Goal: Information Seeking & Learning: Compare options

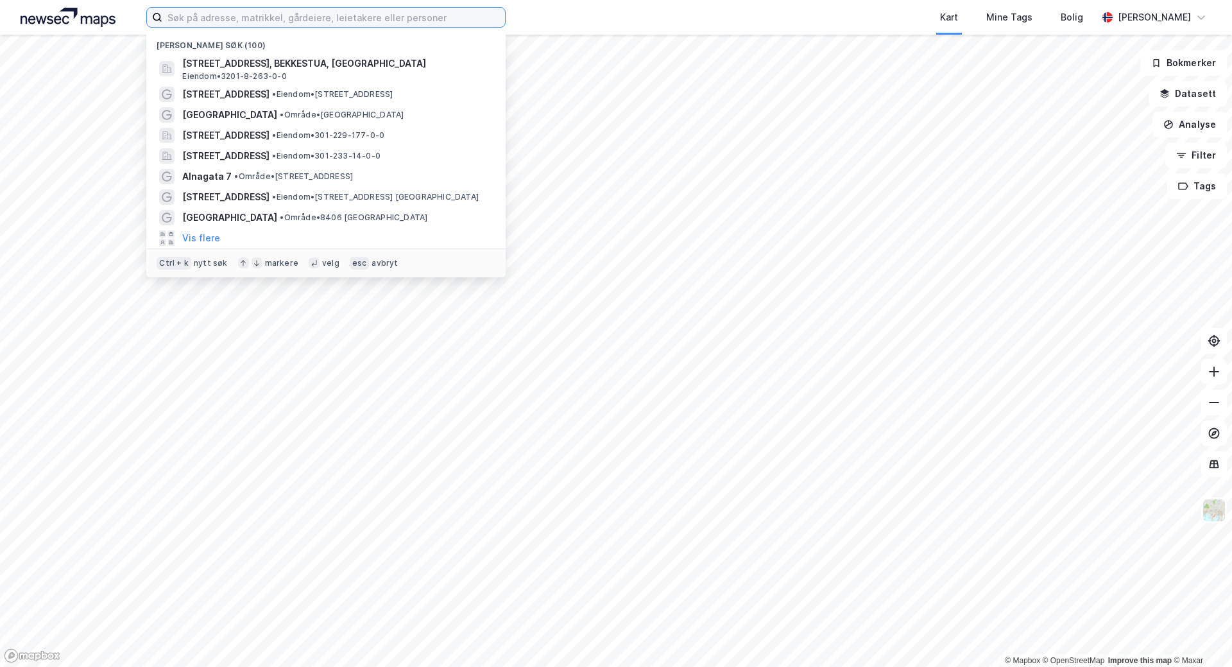
click at [212, 19] on input at bounding box center [333, 17] width 343 height 19
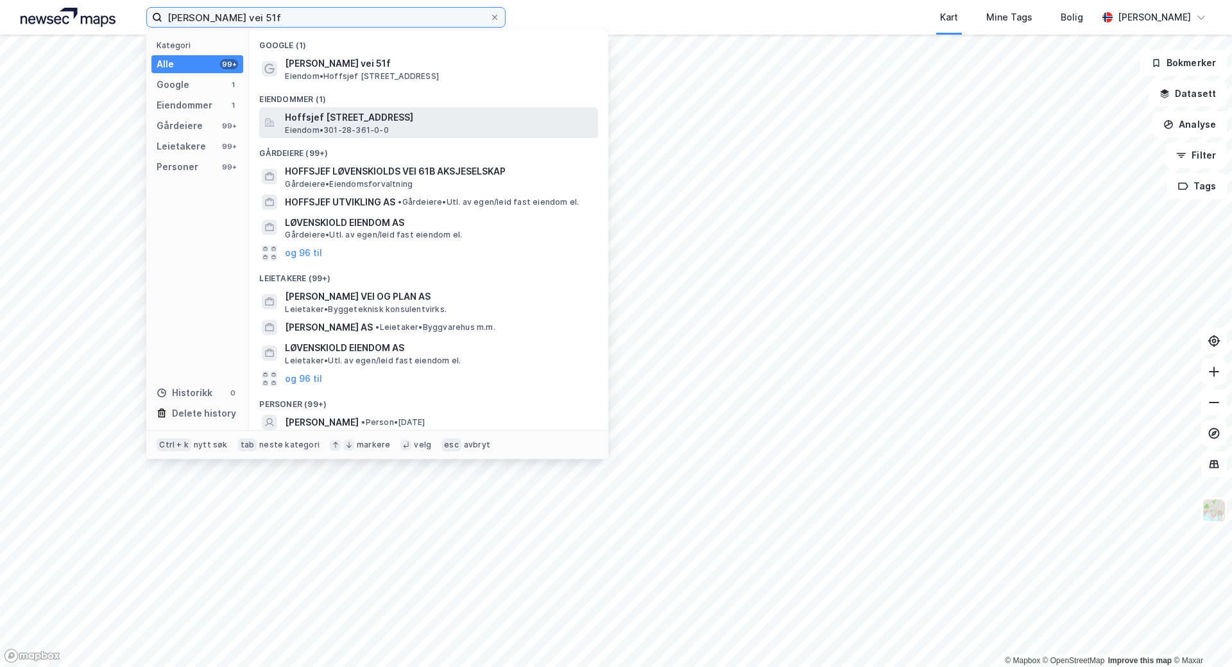
type input "[PERSON_NAME] vei 51f"
click at [347, 121] on span "Hoffsjef [STREET_ADDRESS]" at bounding box center [439, 117] width 308 height 15
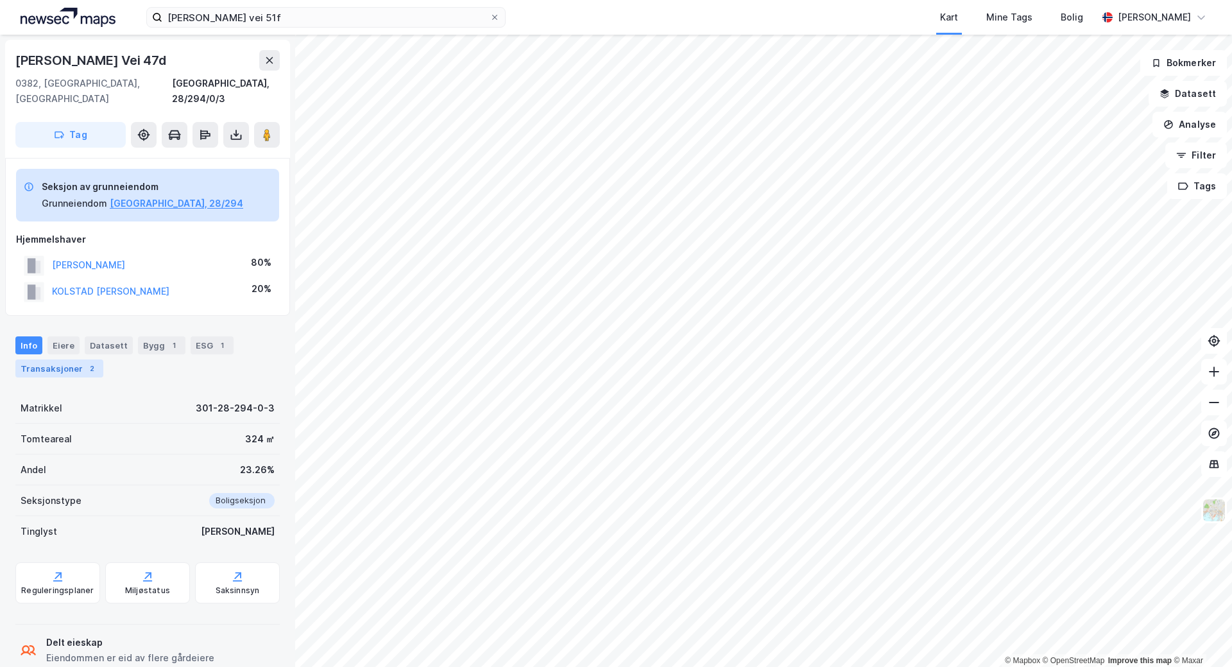
click at [65, 359] on div "Transaksjoner 2" at bounding box center [59, 368] width 88 height 18
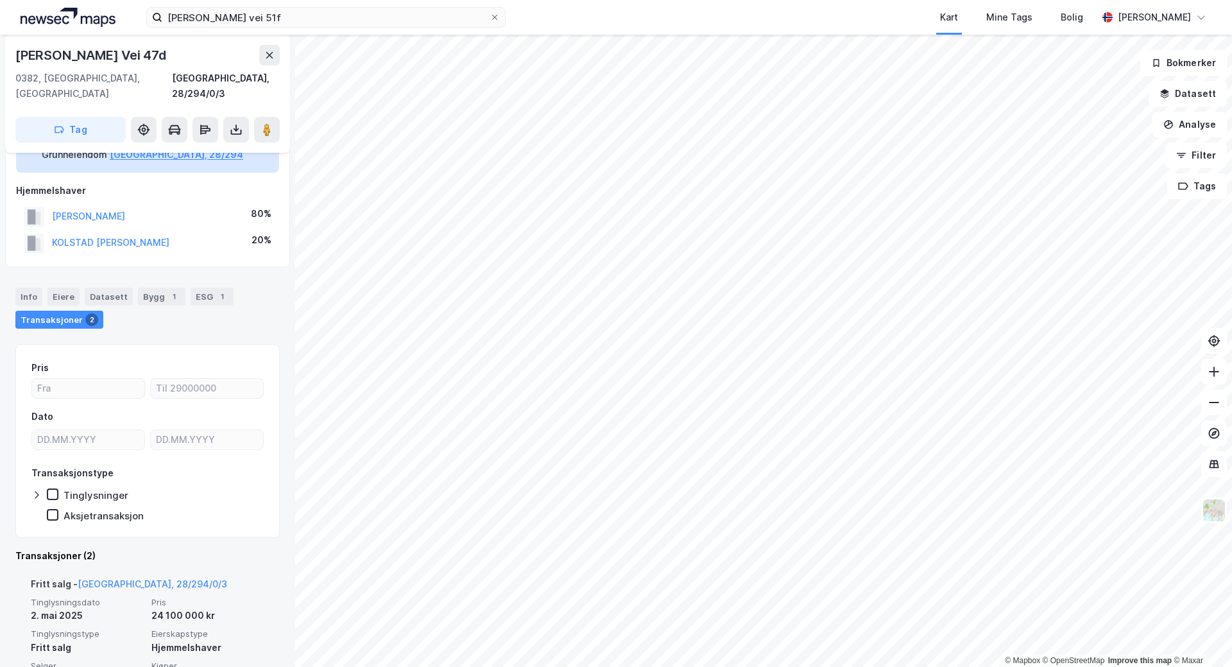
scroll to position [241, 0]
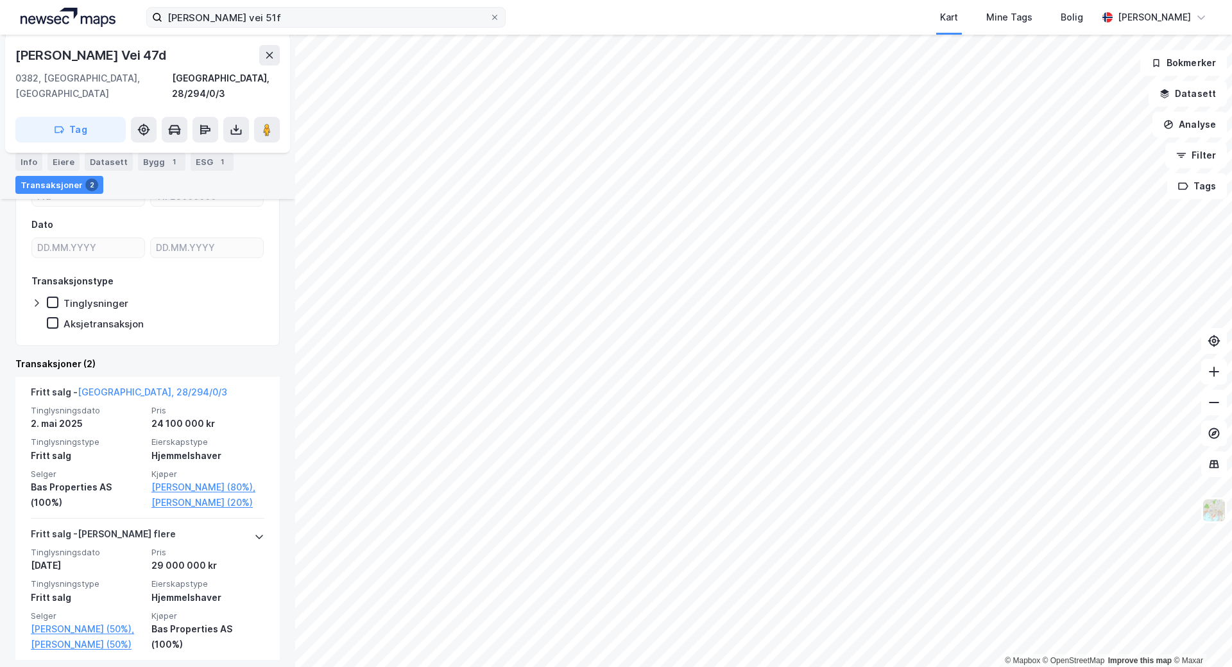
click at [491, 26] on label "[PERSON_NAME] vei 51f" at bounding box center [325, 17] width 359 height 21
click at [490, 26] on input "[PERSON_NAME] vei 51f" at bounding box center [325, 17] width 327 height 19
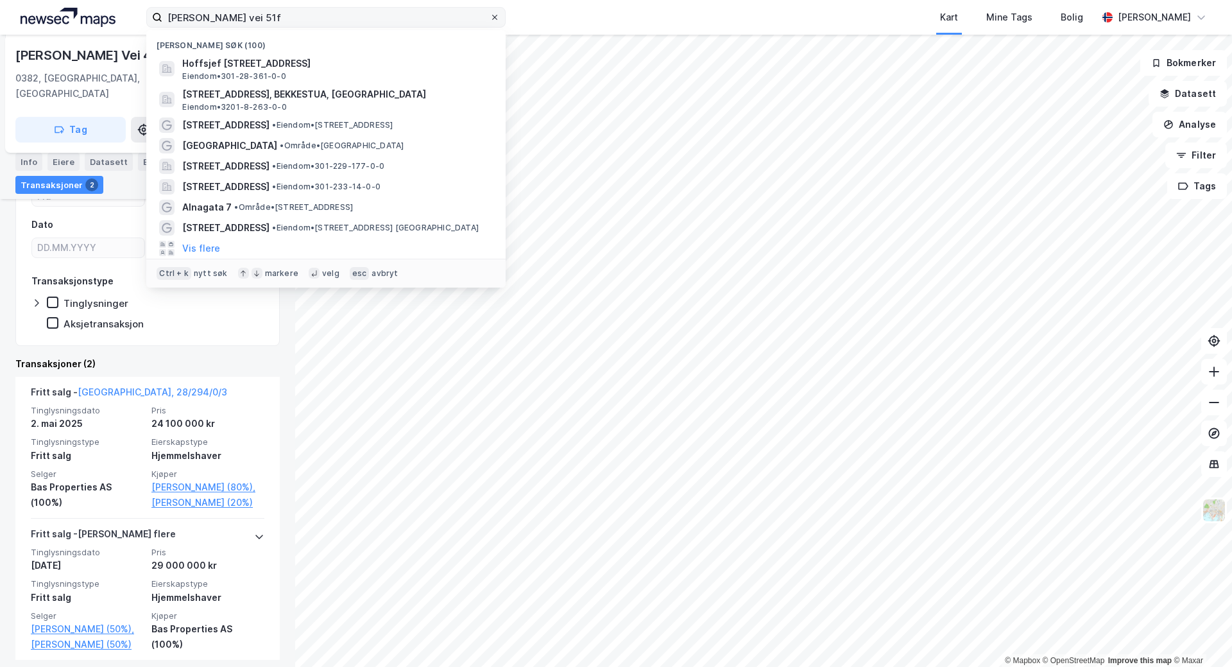
click at [491, 18] on icon at bounding box center [495, 17] width 8 height 8
click at [490, 18] on input "[PERSON_NAME] vei 51f" at bounding box center [325, 17] width 327 height 19
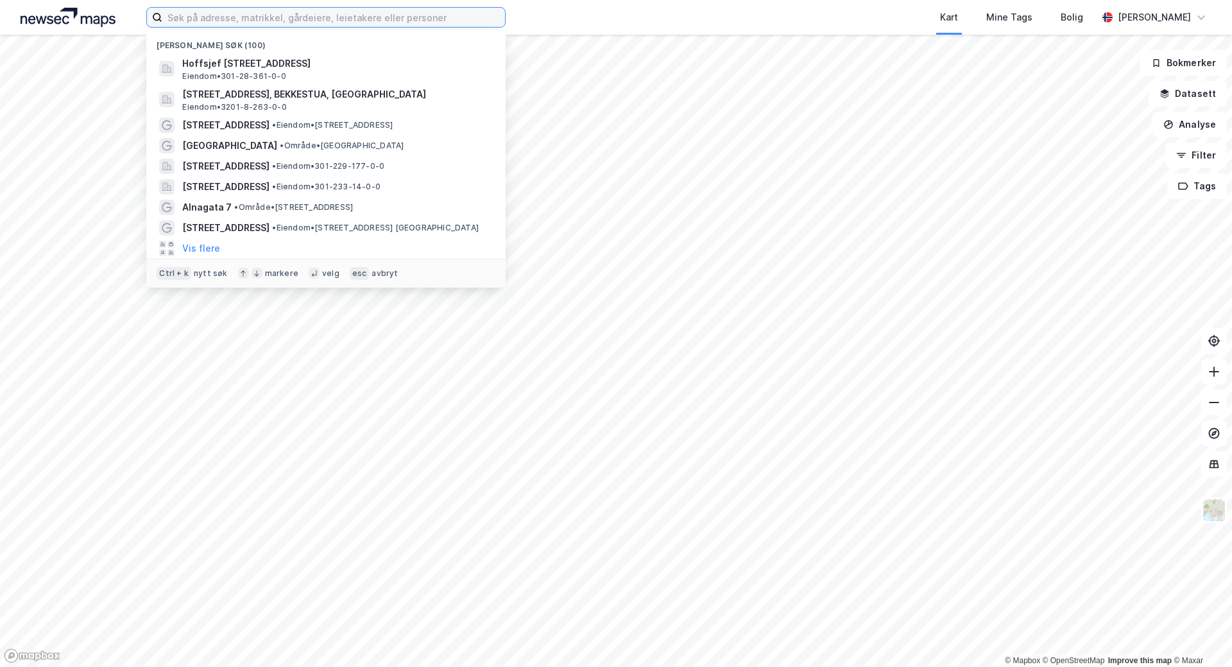
click at [347, 21] on input at bounding box center [333, 17] width 343 height 19
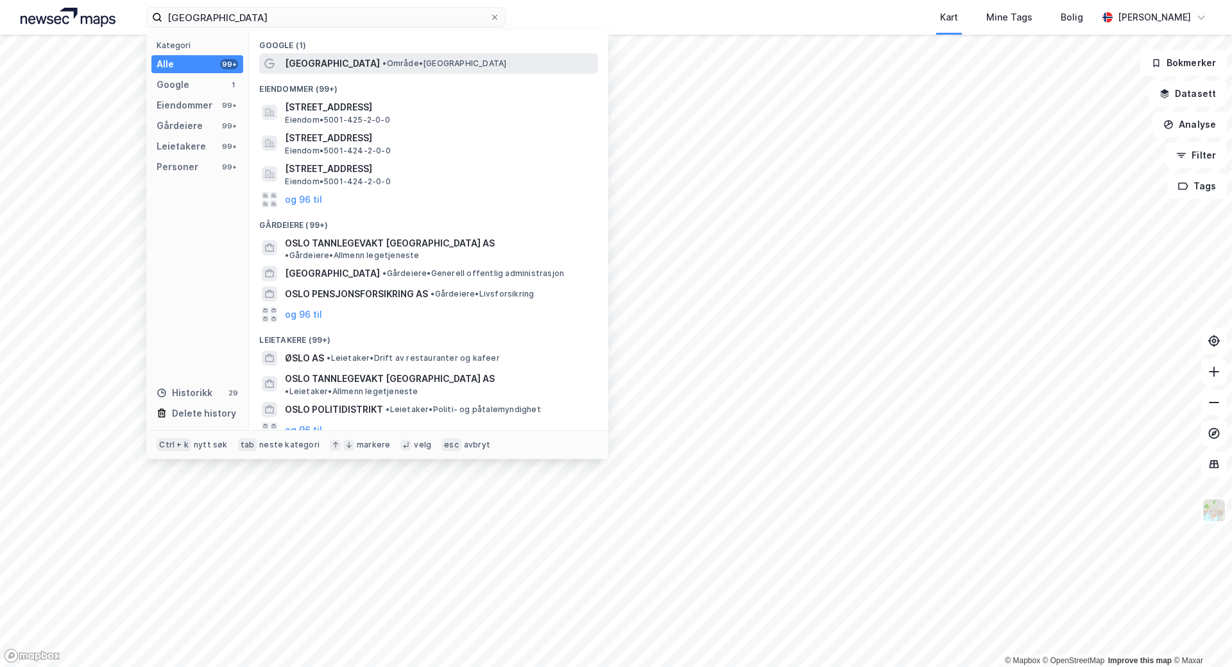
click at [382, 61] on span "• Område • [GEOGRAPHIC_DATA]" at bounding box center [444, 63] width 124 height 10
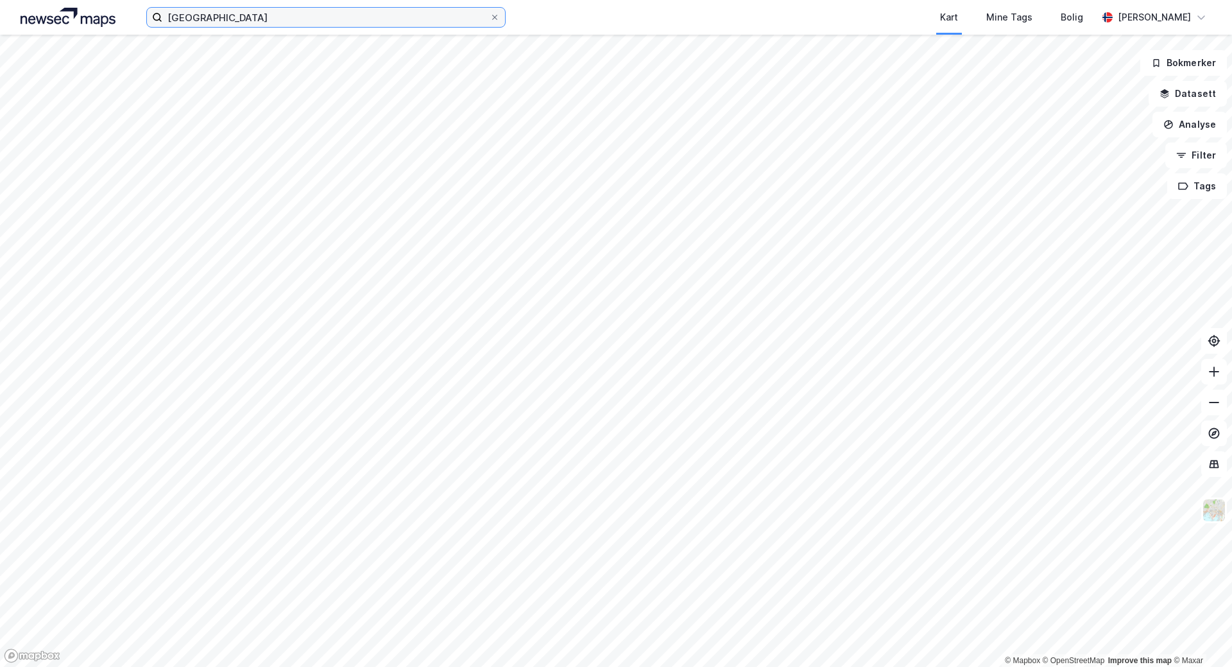
click at [242, 16] on input "[GEOGRAPHIC_DATA]" at bounding box center [325, 17] width 327 height 19
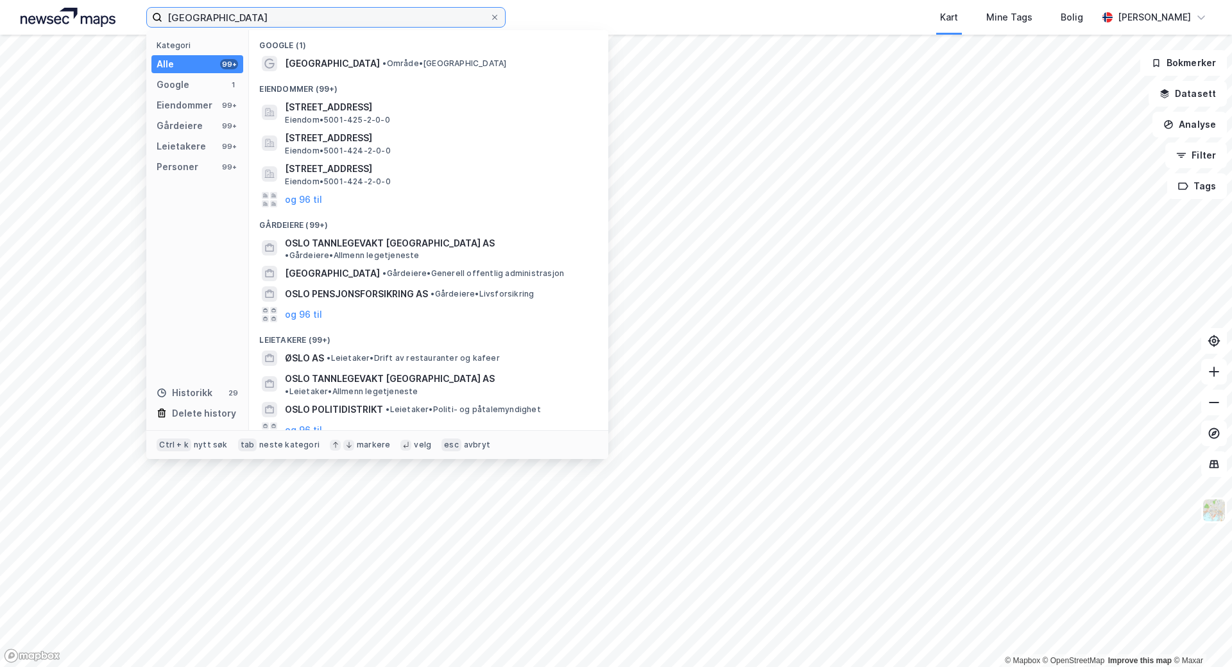
click at [242, 16] on input "[GEOGRAPHIC_DATA]" at bounding box center [325, 17] width 327 height 19
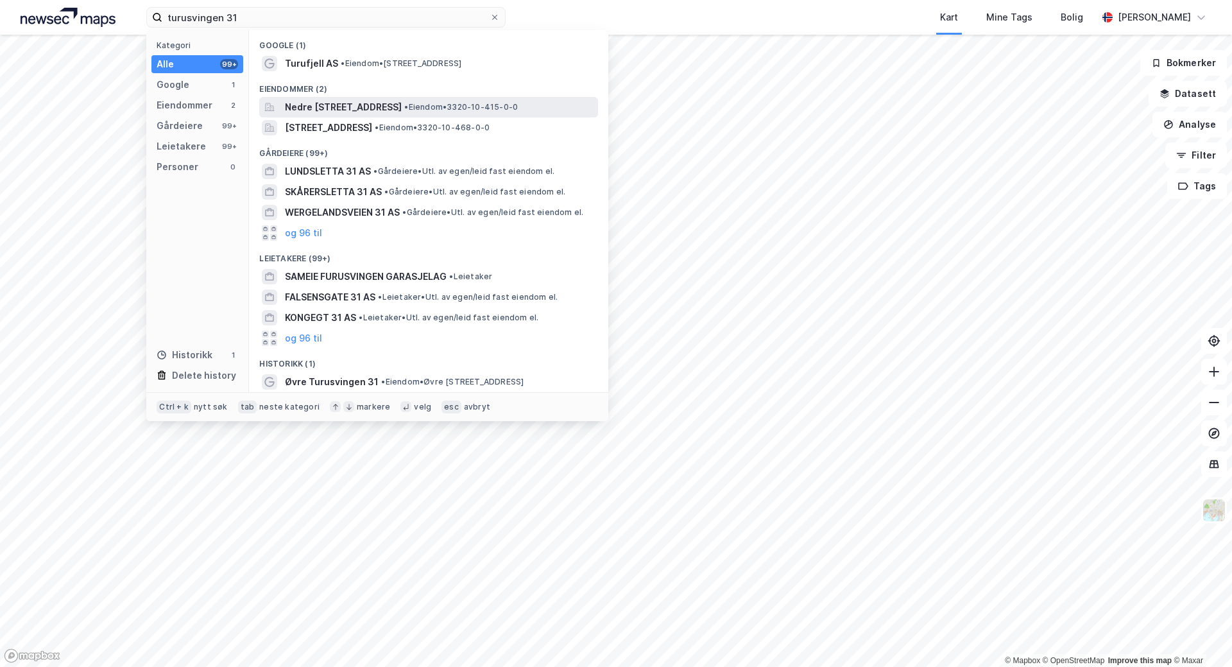
click at [381, 107] on span "Nedre [STREET_ADDRESS]" at bounding box center [343, 106] width 117 height 15
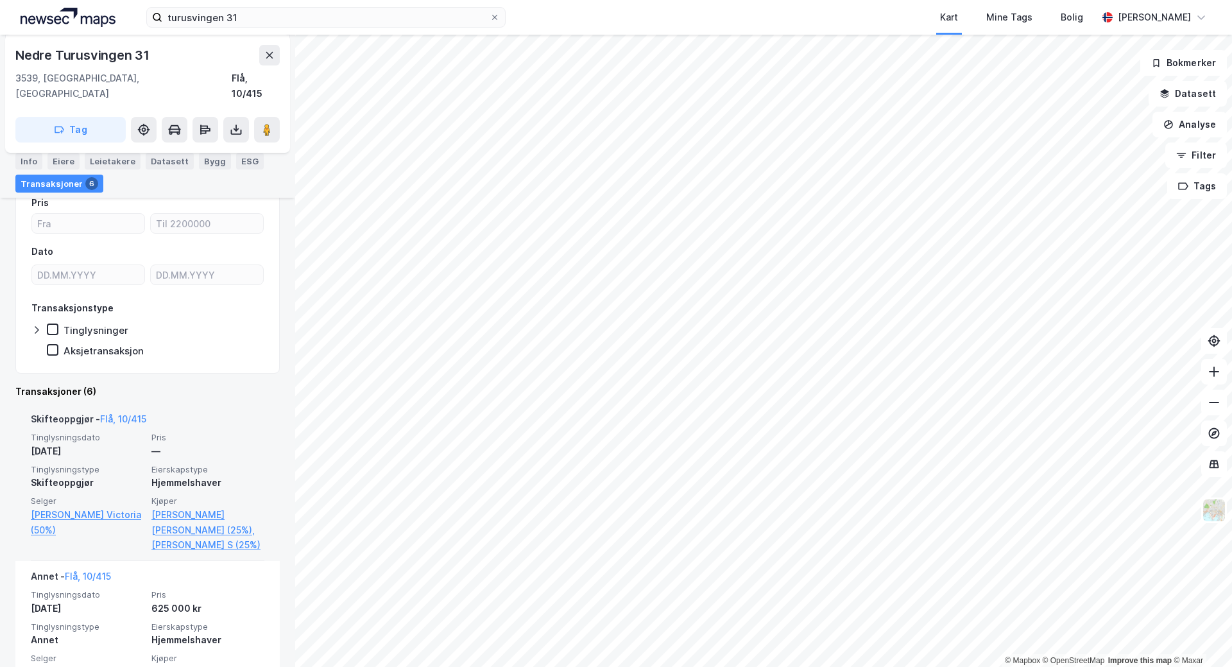
scroll to position [128, 0]
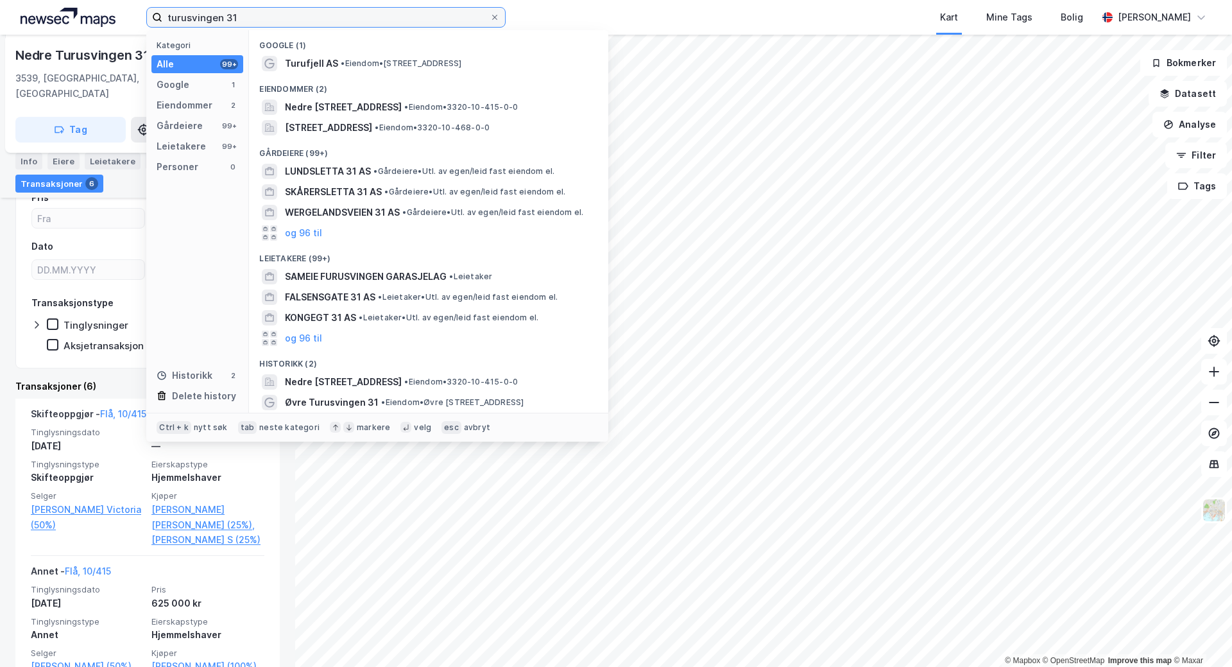
click at [220, 19] on input "turusvingen 31" at bounding box center [325, 17] width 327 height 19
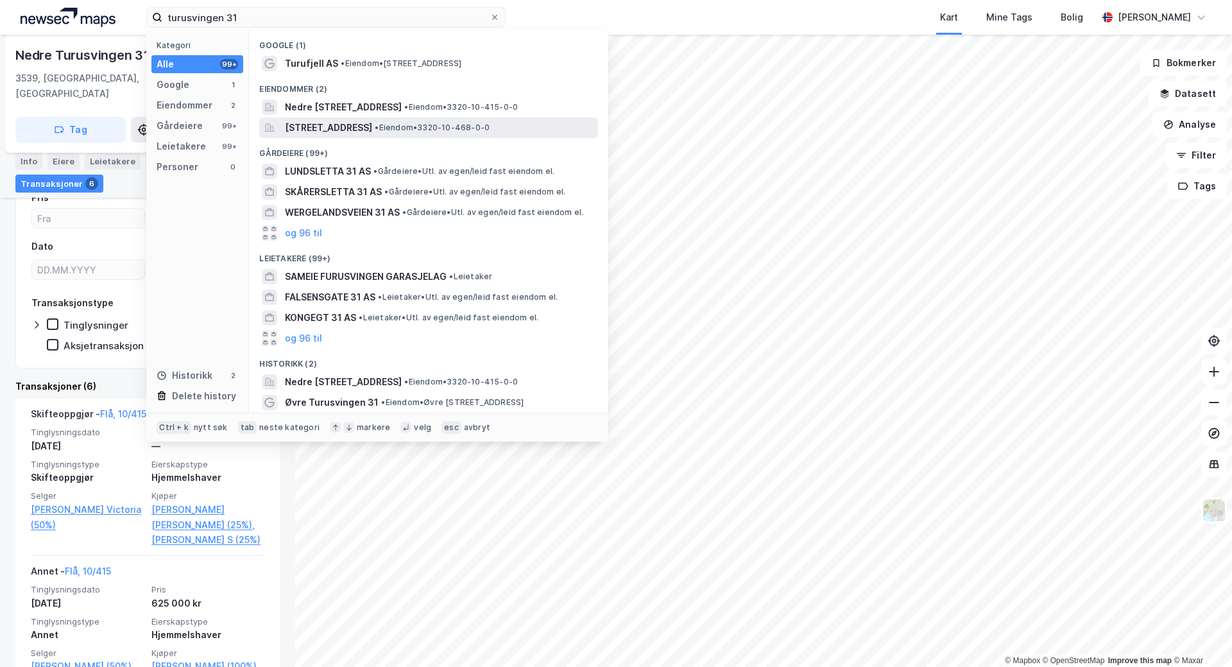
click at [351, 126] on span "[STREET_ADDRESS]" at bounding box center [328, 127] width 87 height 15
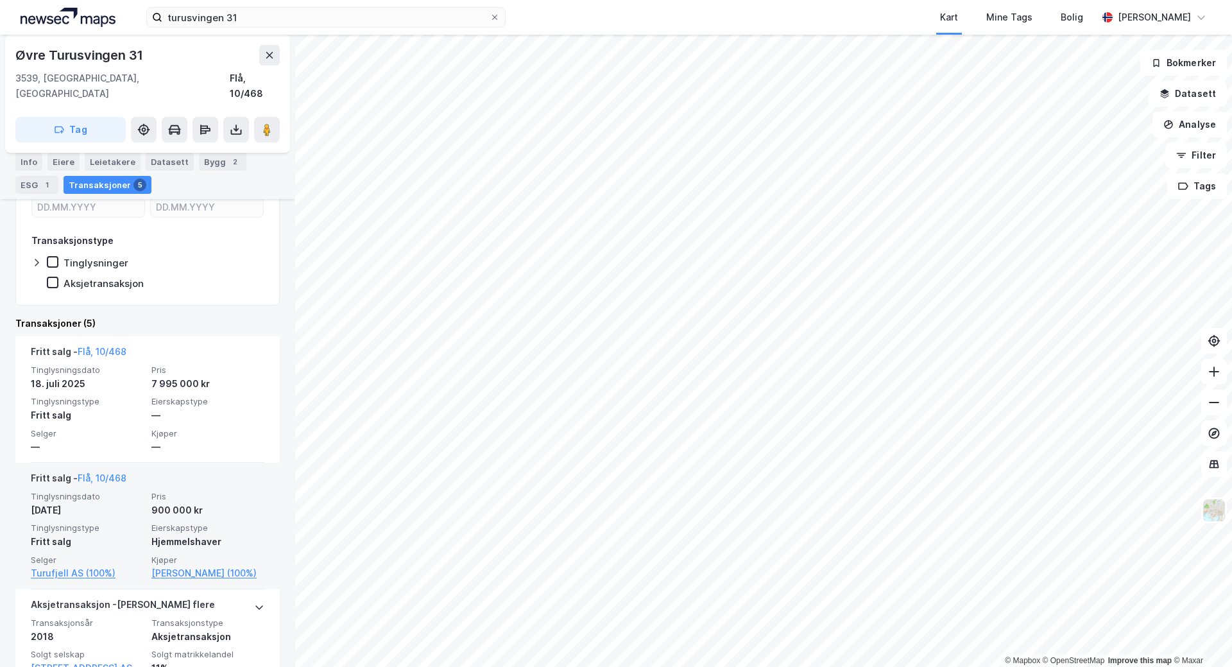
scroll to position [193, 0]
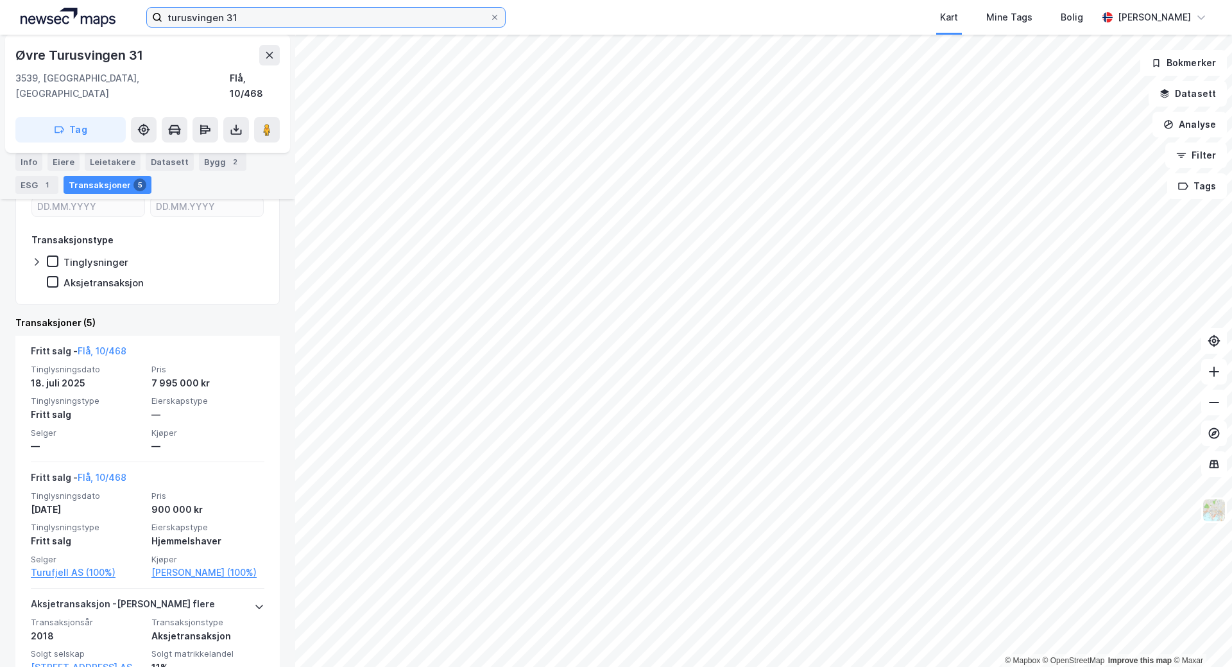
click at [265, 16] on input "turusvingen 31" at bounding box center [325, 17] width 327 height 19
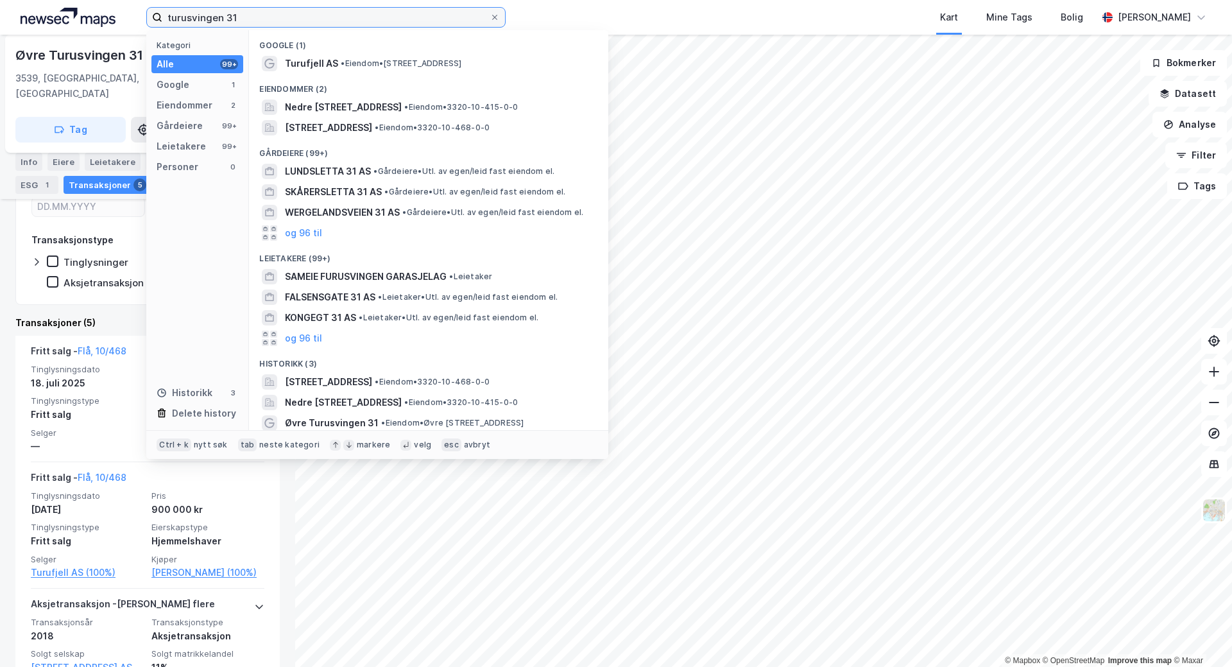
click at [265, 16] on input "turusvingen 31" at bounding box center [325, 17] width 327 height 19
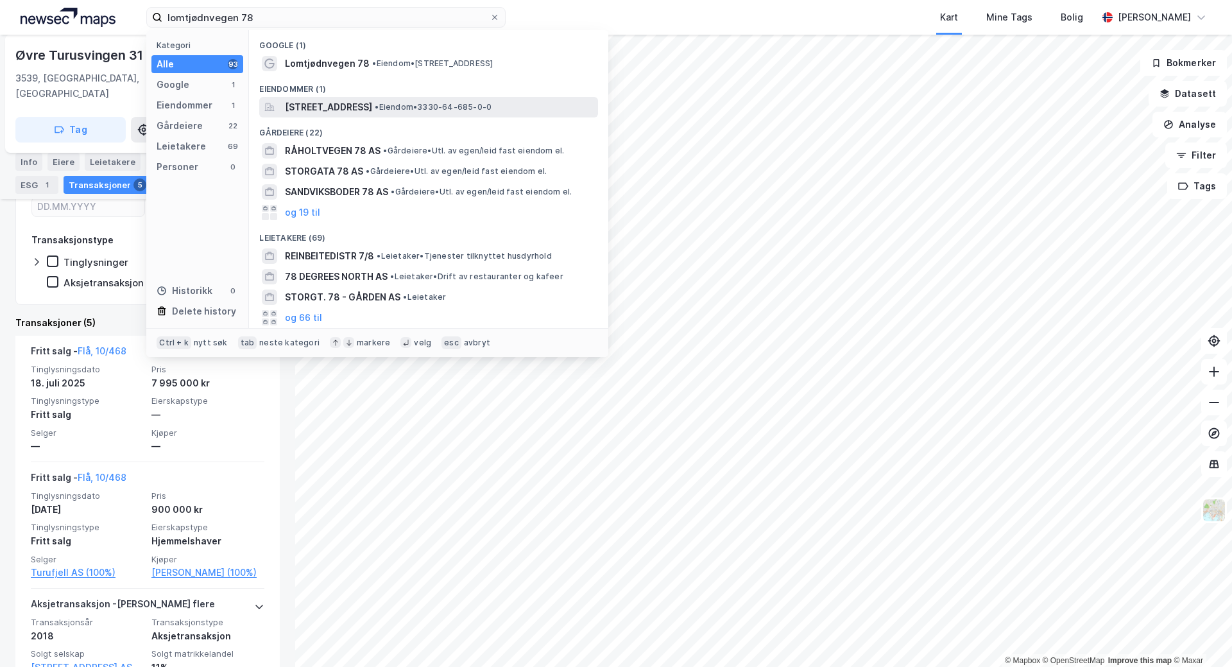
click at [361, 110] on span "[STREET_ADDRESS]" at bounding box center [328, 106] width 87 height 15
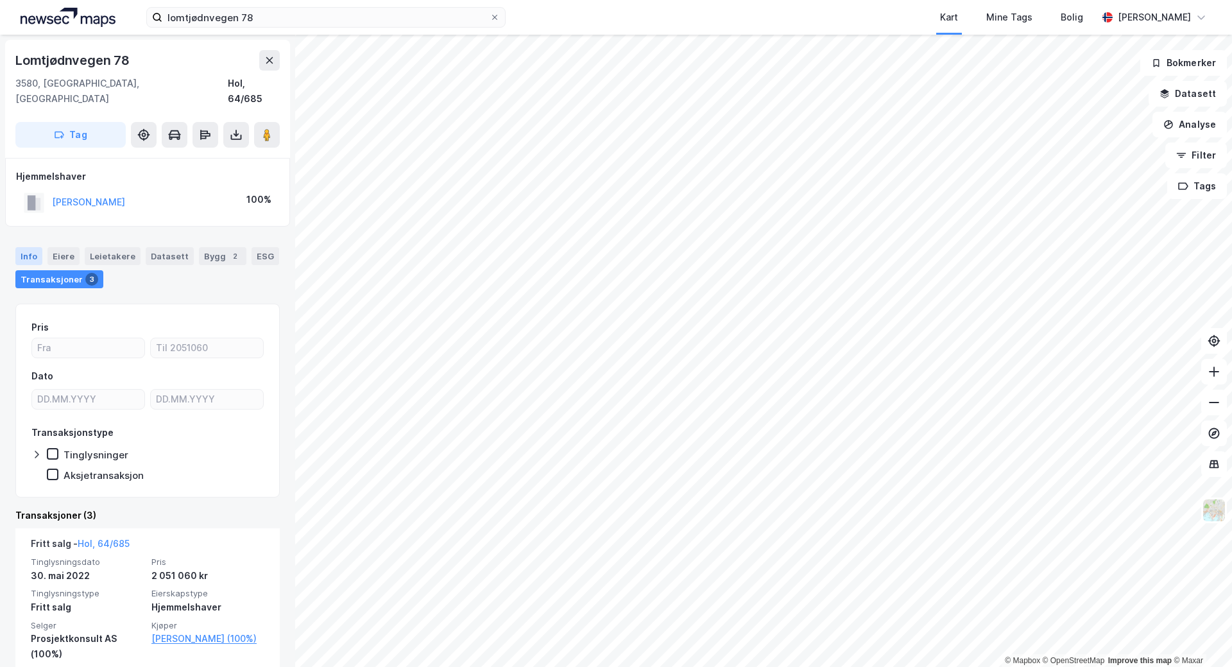
click at [40, 247] on div "Info" at bounding box center [28, 256] width 27 height 18
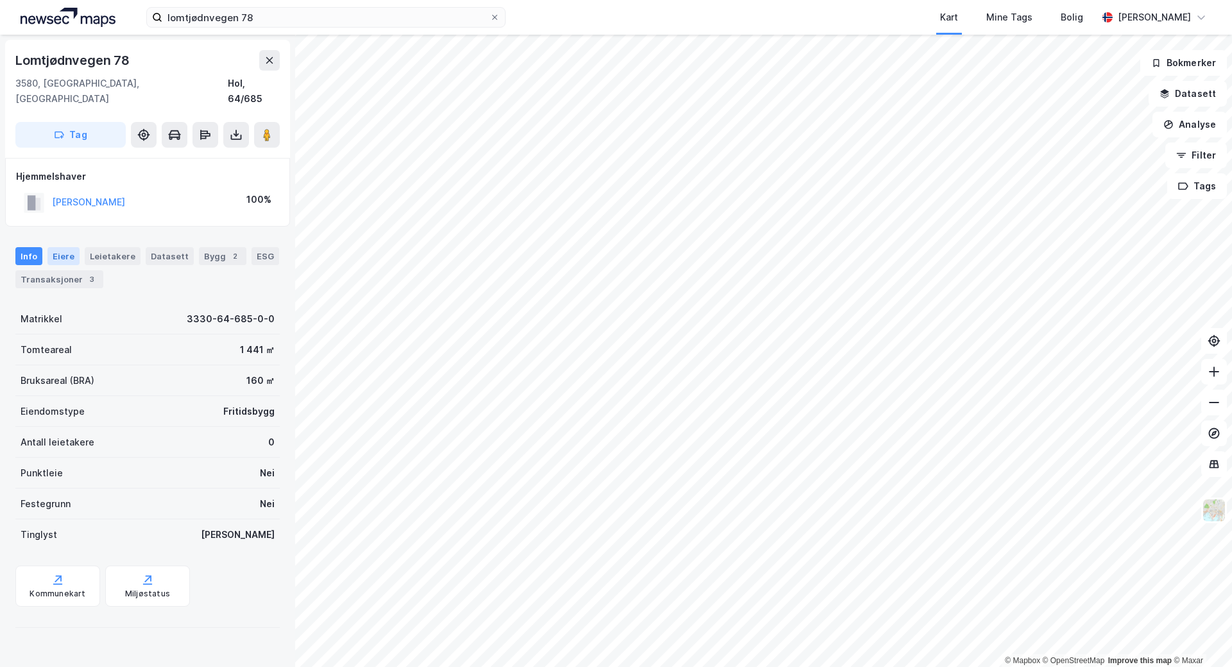
click at [60, 247] on div "Eiere" at bounding box center [63, 256] width 32 height 18
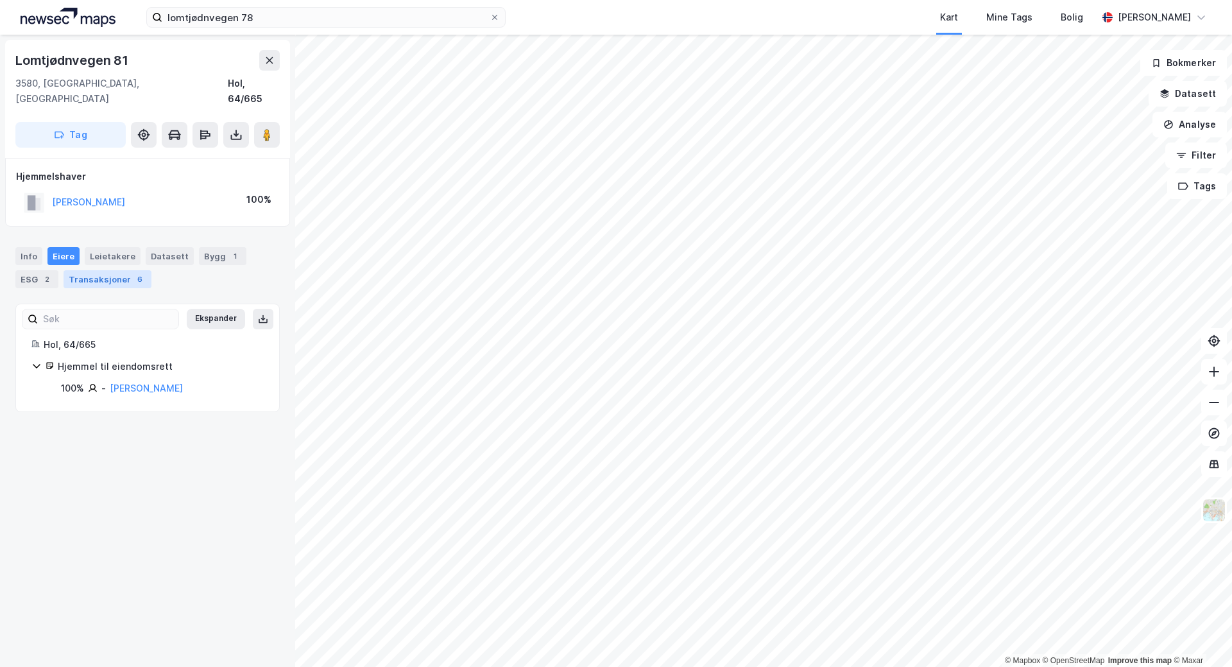
click at [113, 270] on div "Transaksjoner 6" at bounding box center [108, 279] width 88 height 18
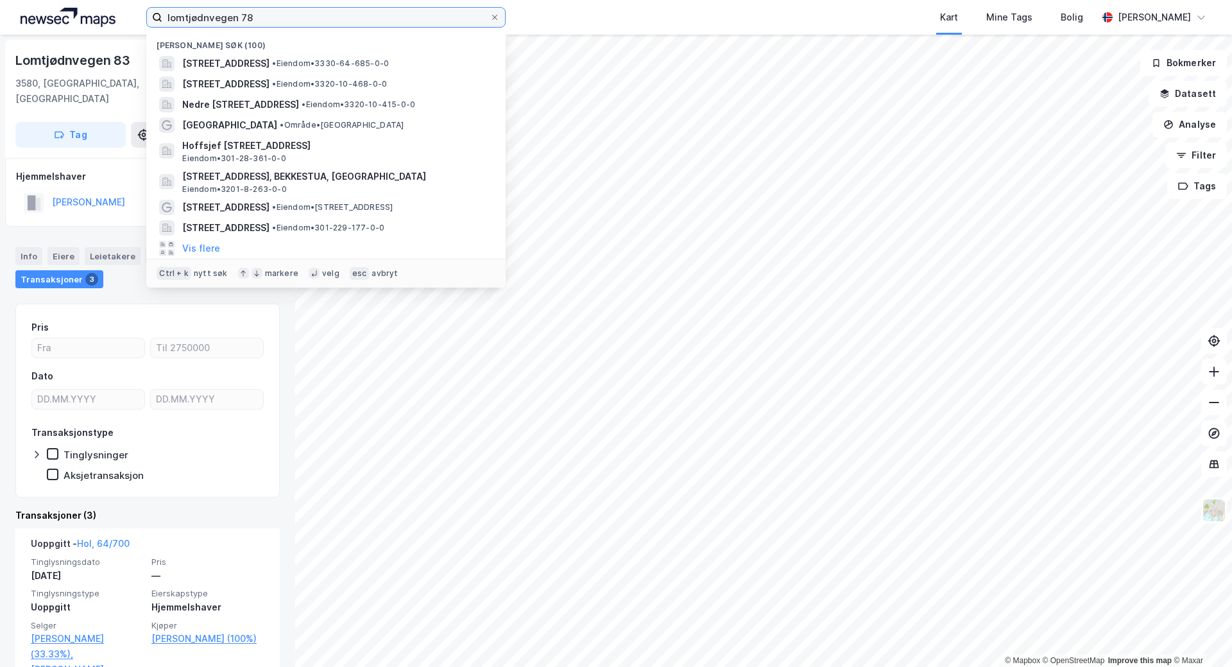
click at [272, 22] on input "lomtjødnvegen 78" at bounding box center [325, 17] width 327 height 19
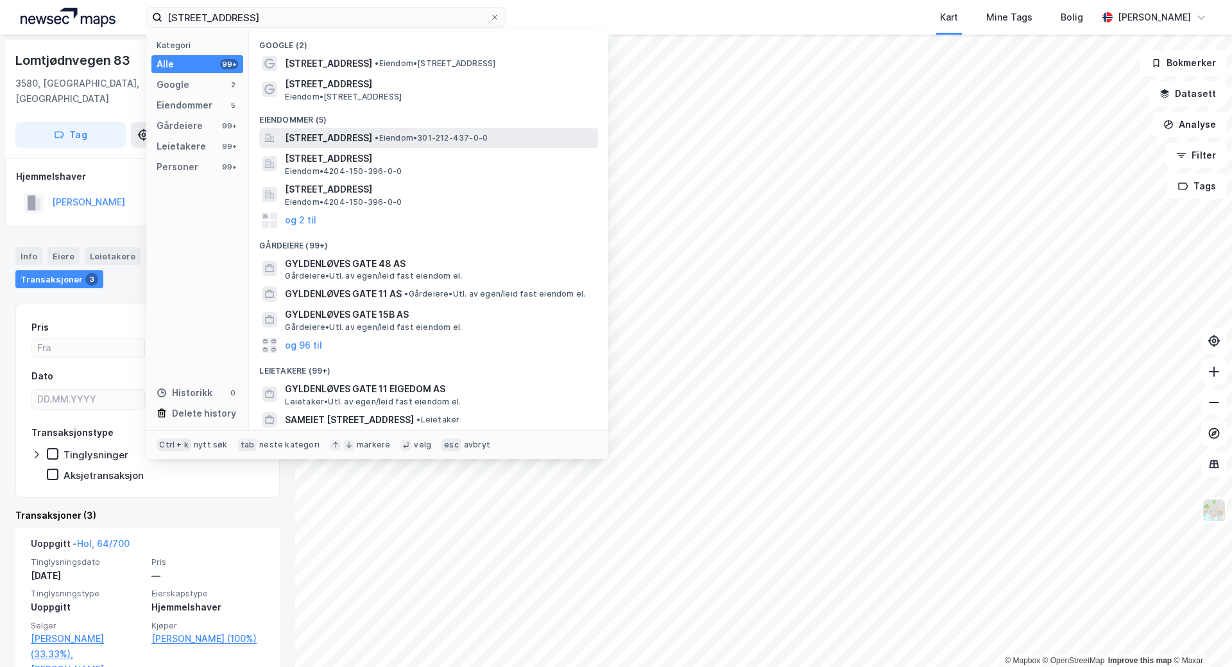
click at [333, 130] on span "[STREET_ADDRESS]" at bounding box center [328, 137] width 87 height 15
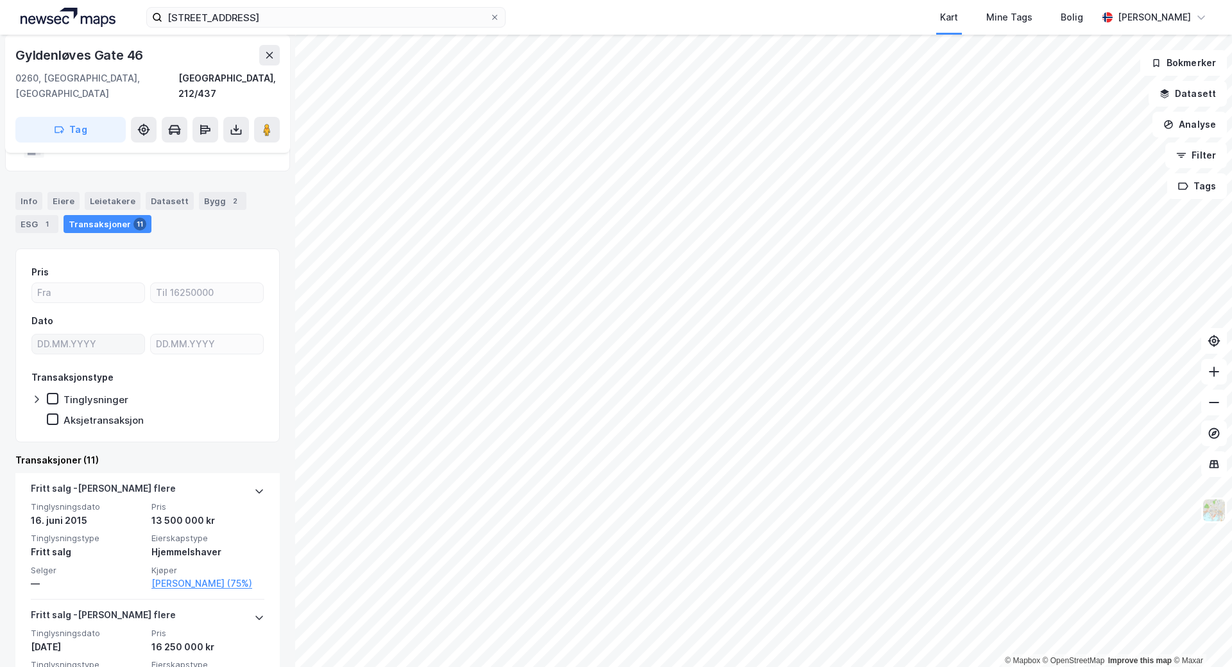
scroll to position [112, 0]
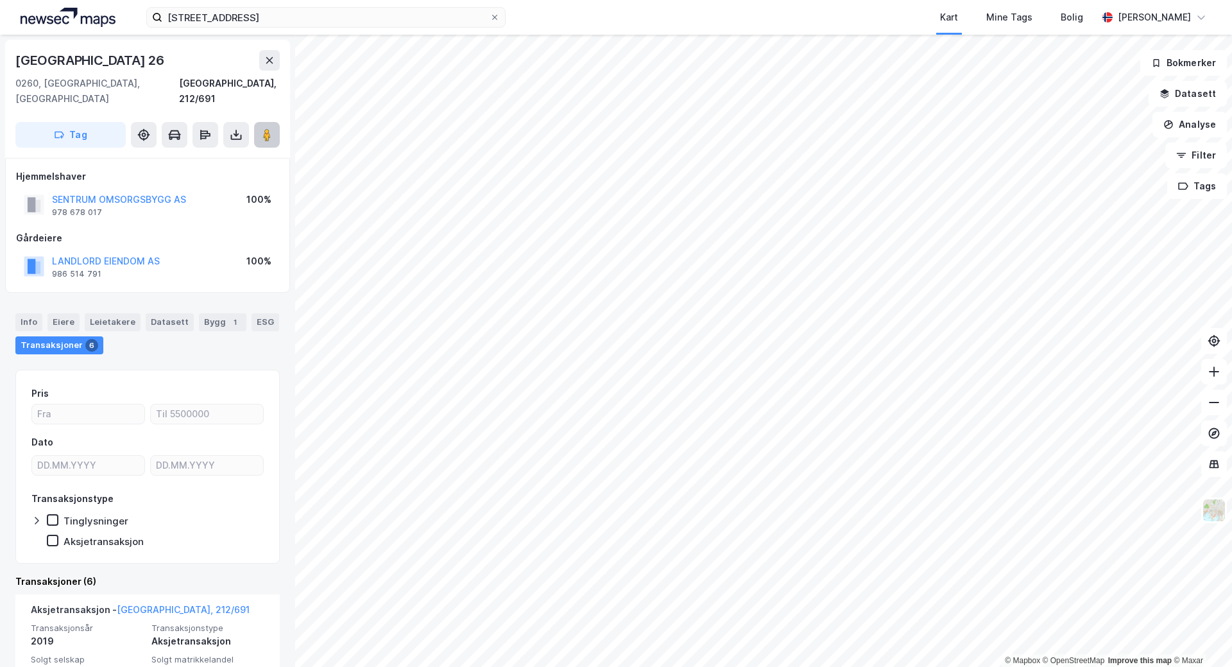
click at [261, 128] on icon at bounding box center [267, 134] width 13 height 13
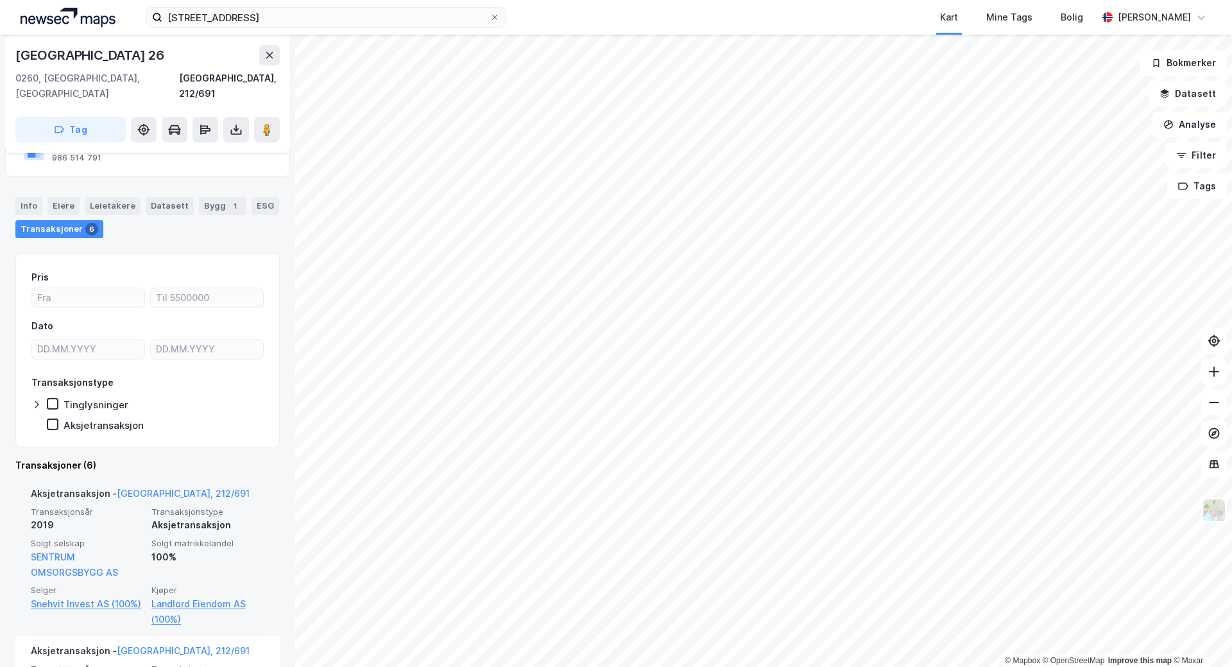
scroll to position [176, 0]
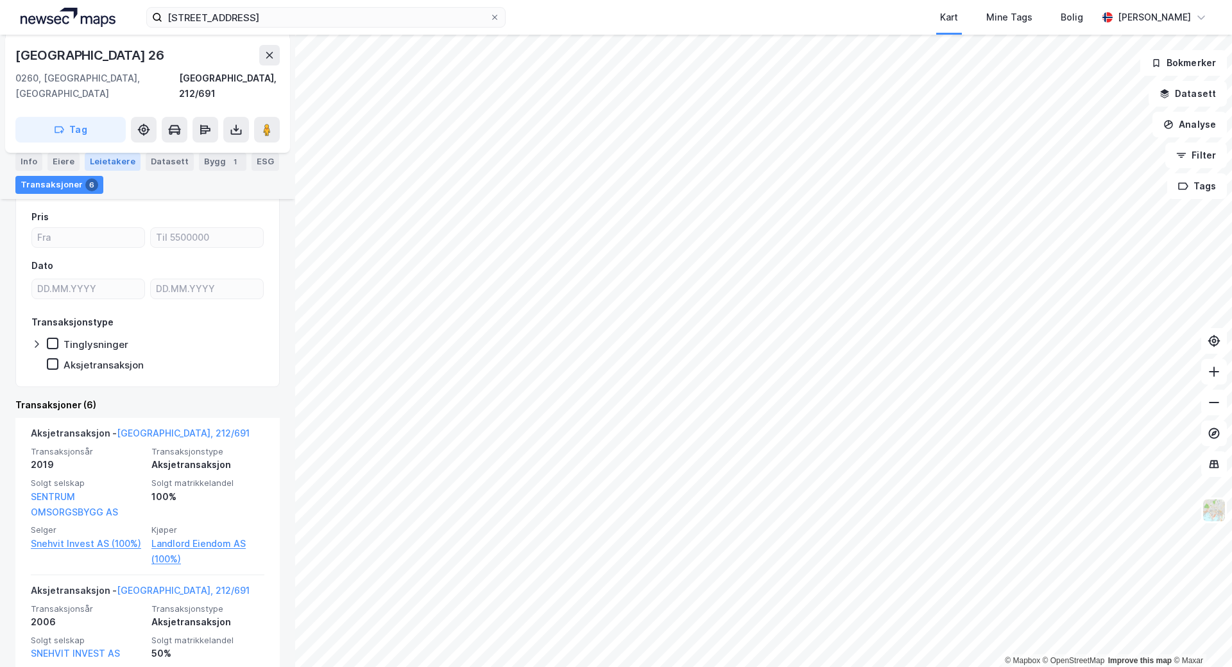
click at [120, 163] on div "Leietakere" at bounding box center [113, 162] width 56 height 18
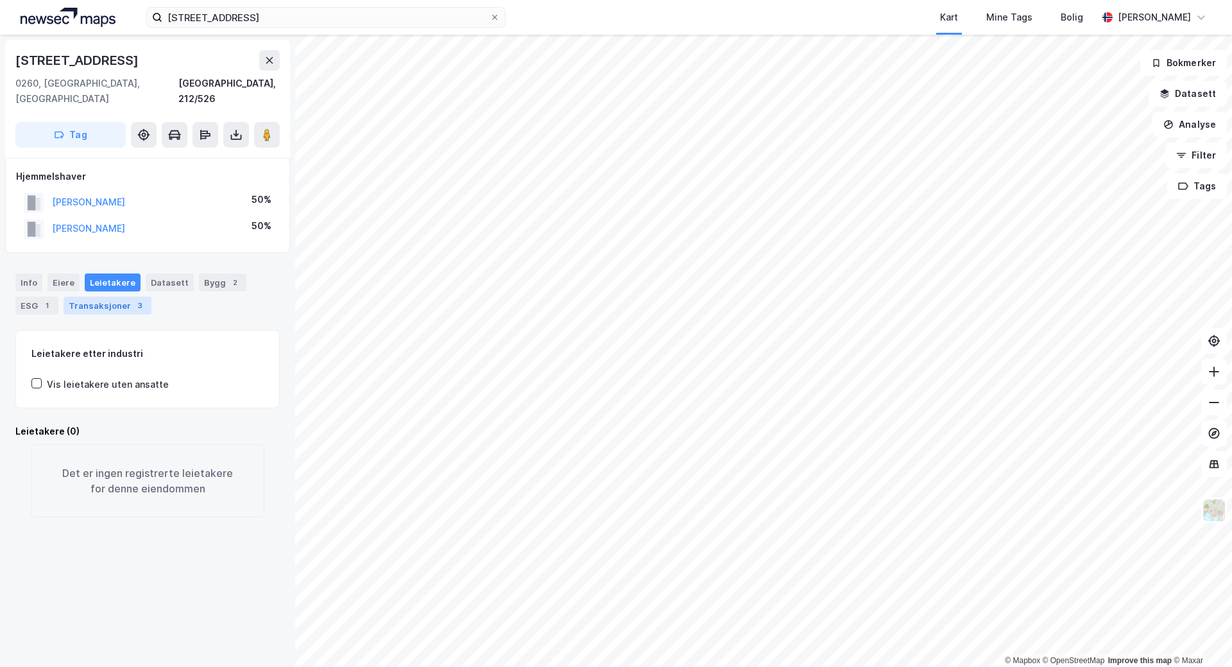
click at [90, 297] on div "Transaksjoner 3" at bounding box center [108, 305] width 88 height 18
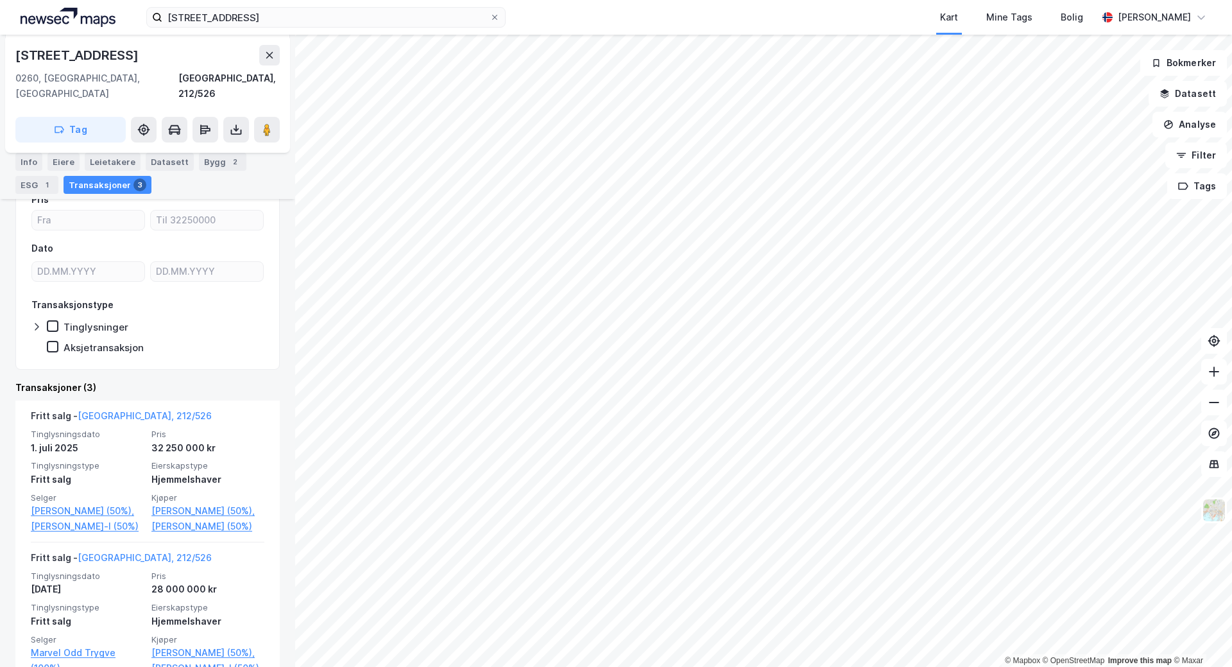
scroll to position [160, 0]
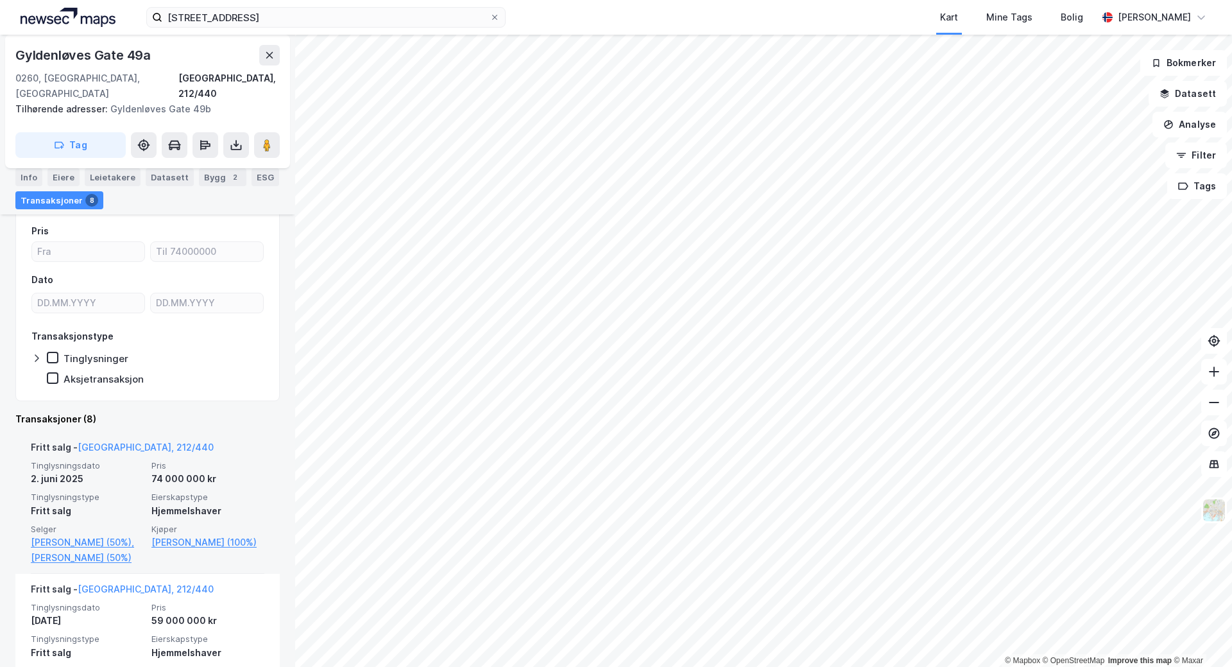
scroll to position [112, 0]
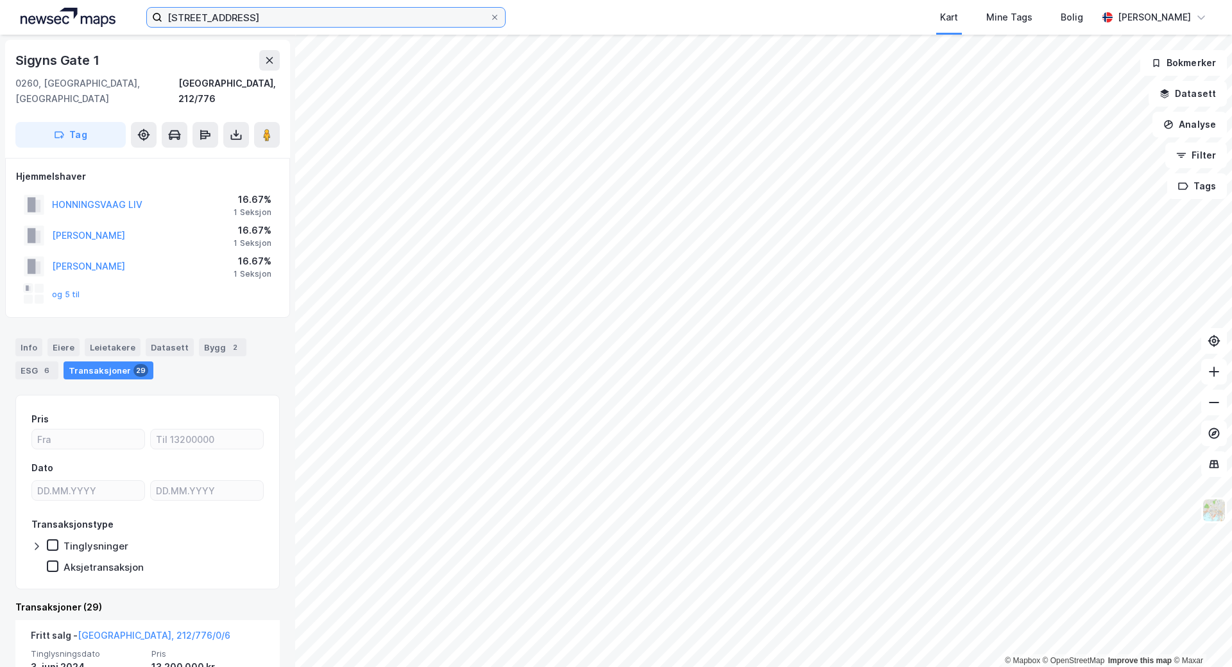
click at [270, 16] on input "[STREET_ADDRESS]" at bounding box center [325, 17] width 327 height 19
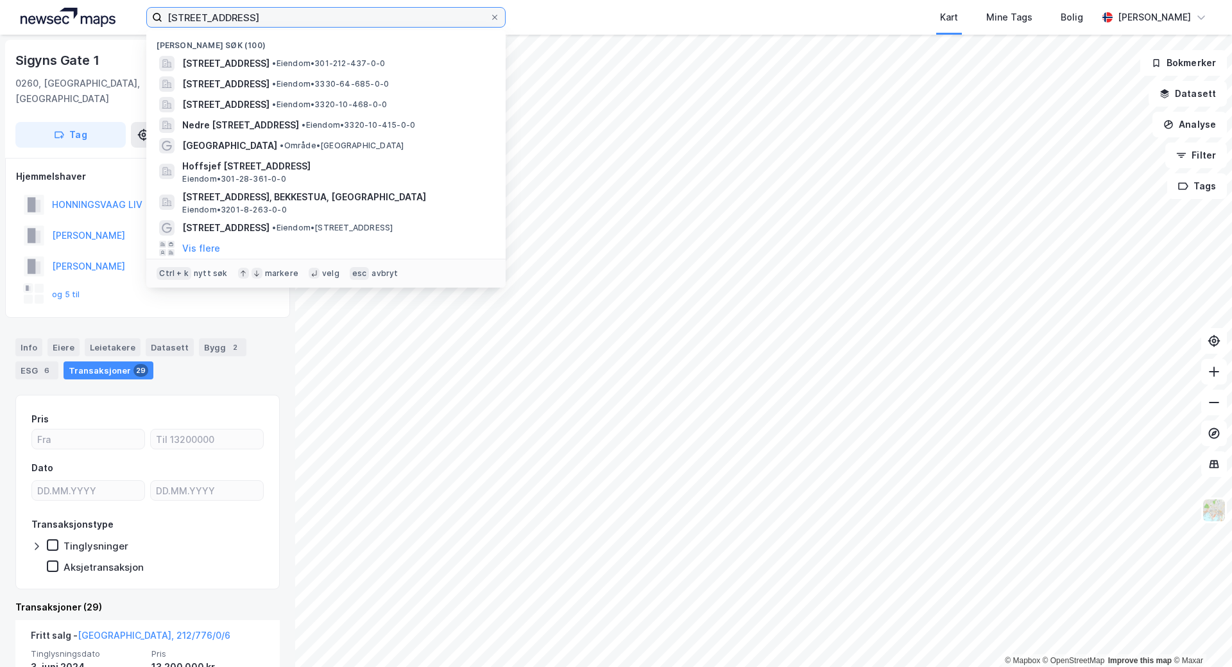
click at [270, 16] on input "[STREET_ADDRESS]" at bounding box center [325, 17] width 327 height 19
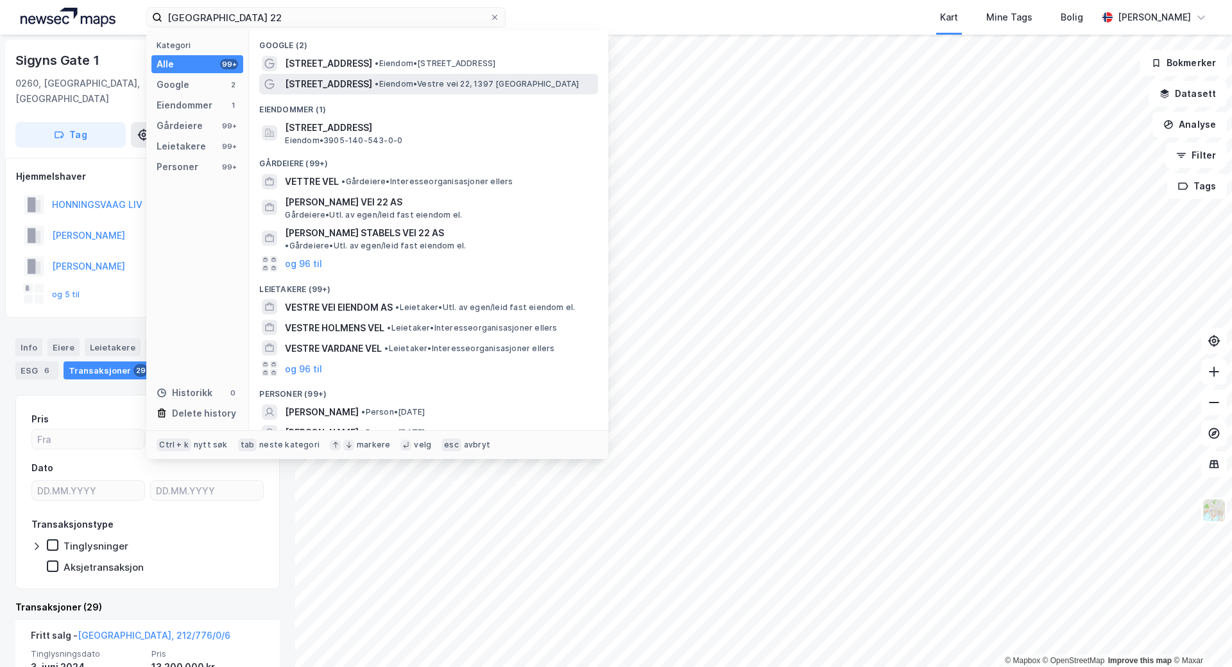
click at [375, 79] on span "•" at bounding box center [377, 84] width 4 height 10
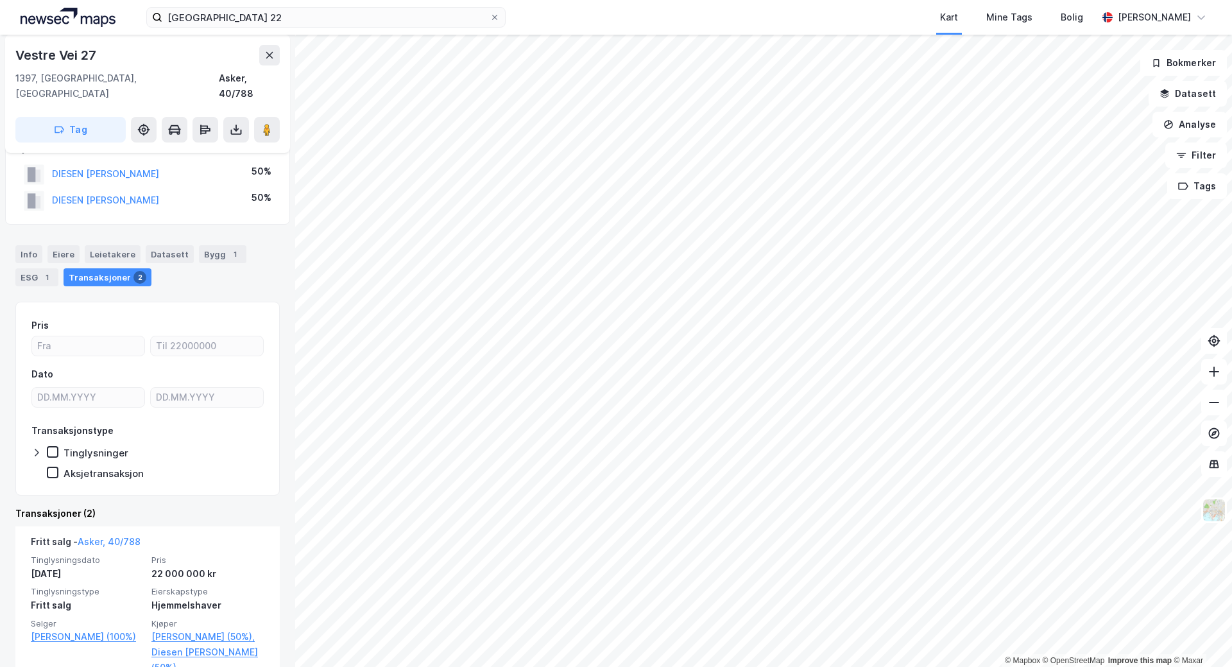
scroll to position [96, 0]
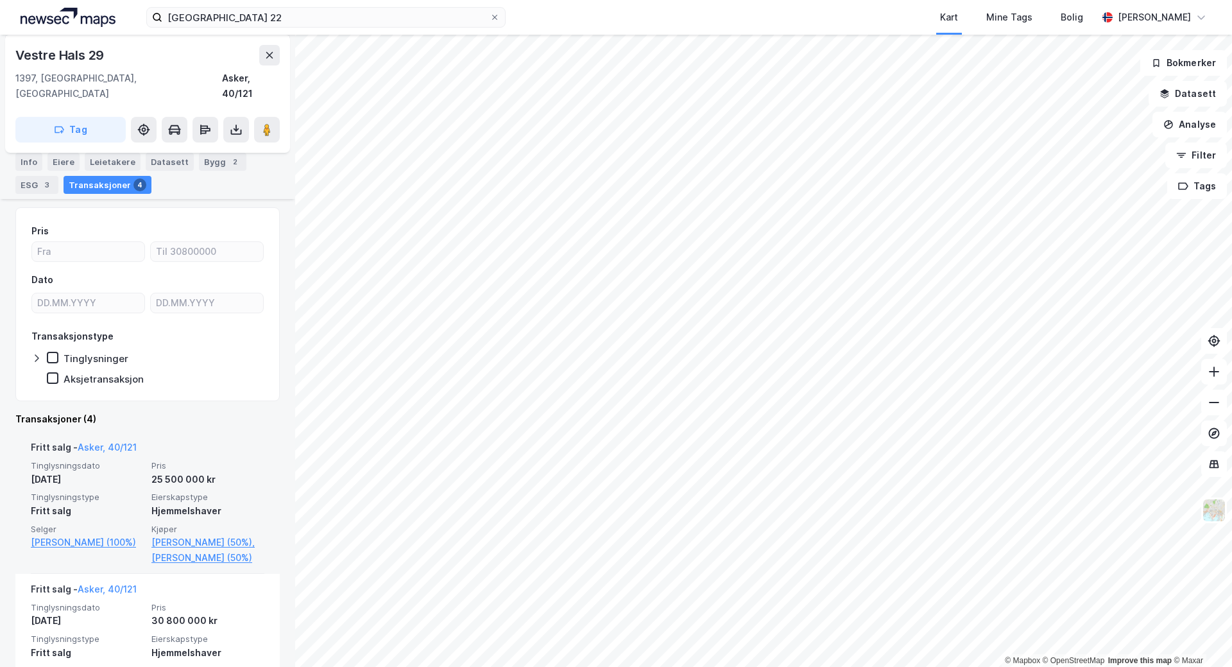
scroll to position [128, 0]
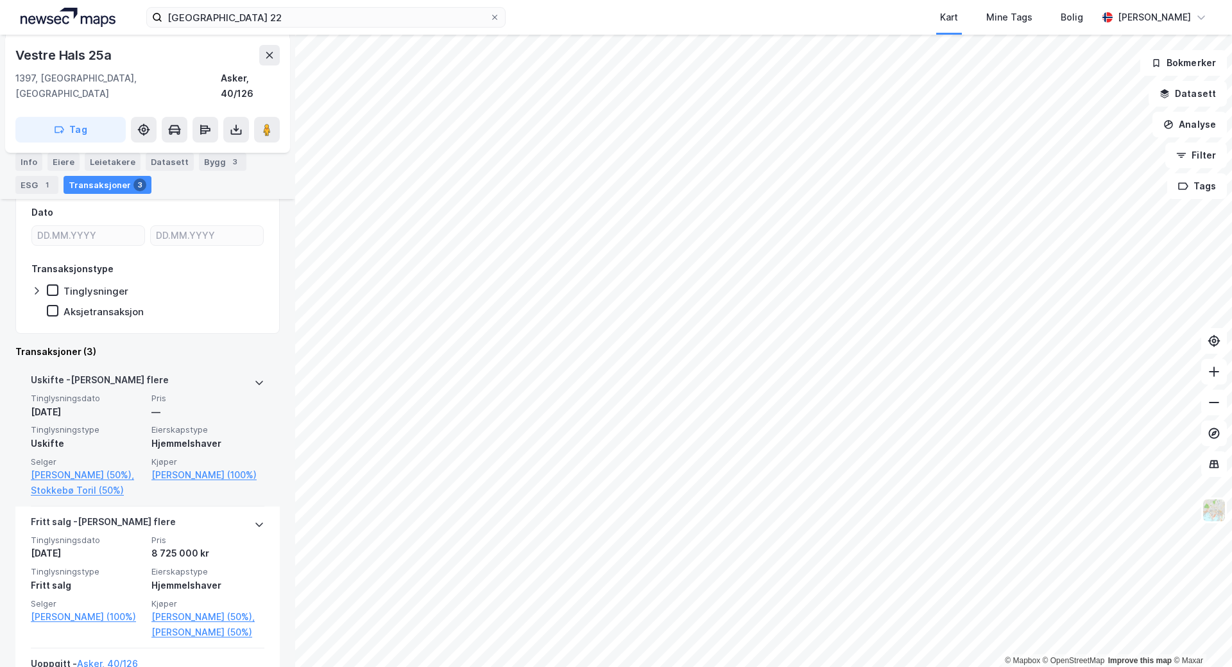
scroll to position [209, 0]
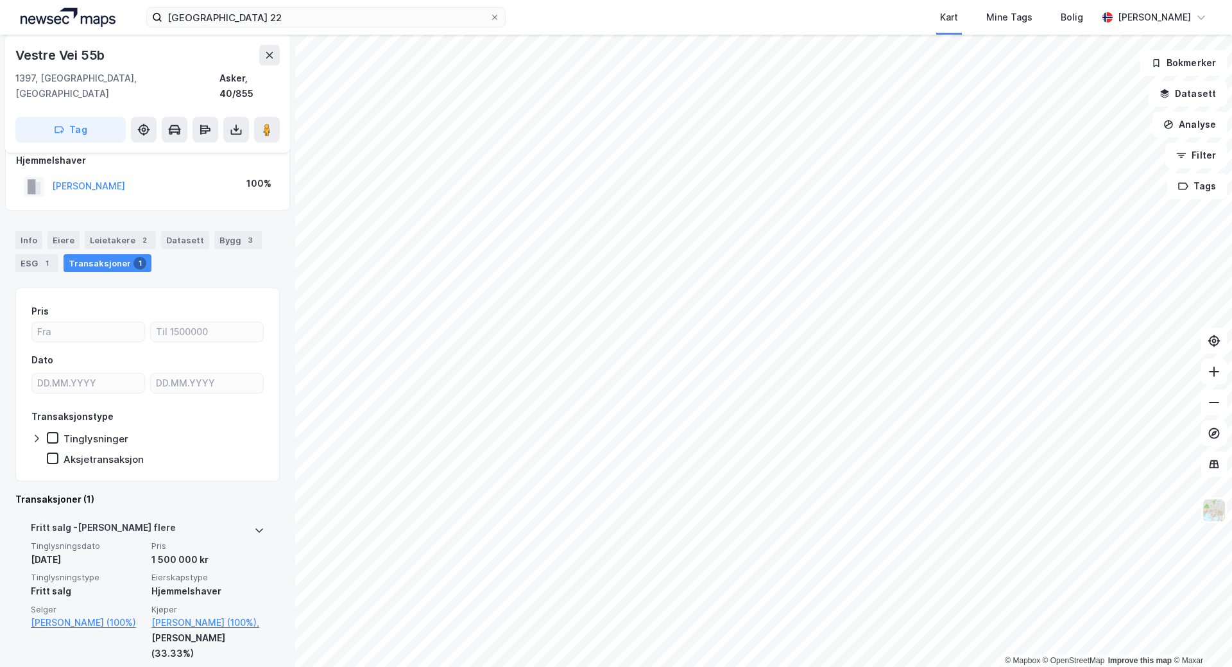
scroll to position [33, 0]
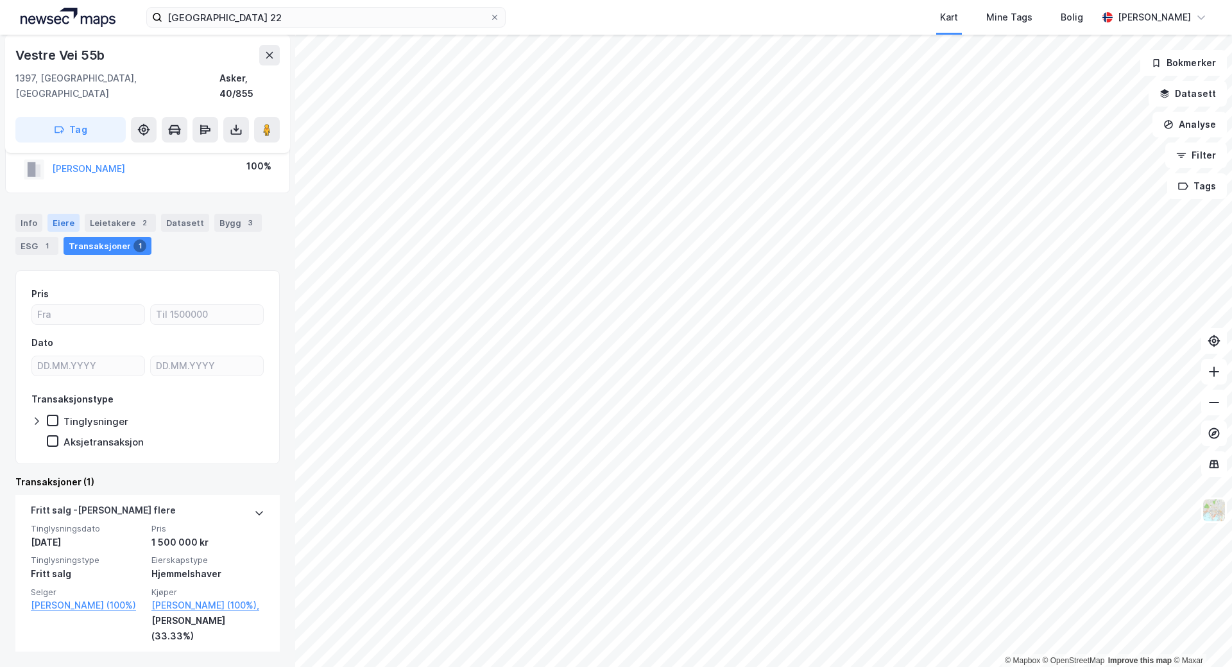
click at [67, 214] on div "Eiere" at bounding box center [63, 223] width 32 height 18
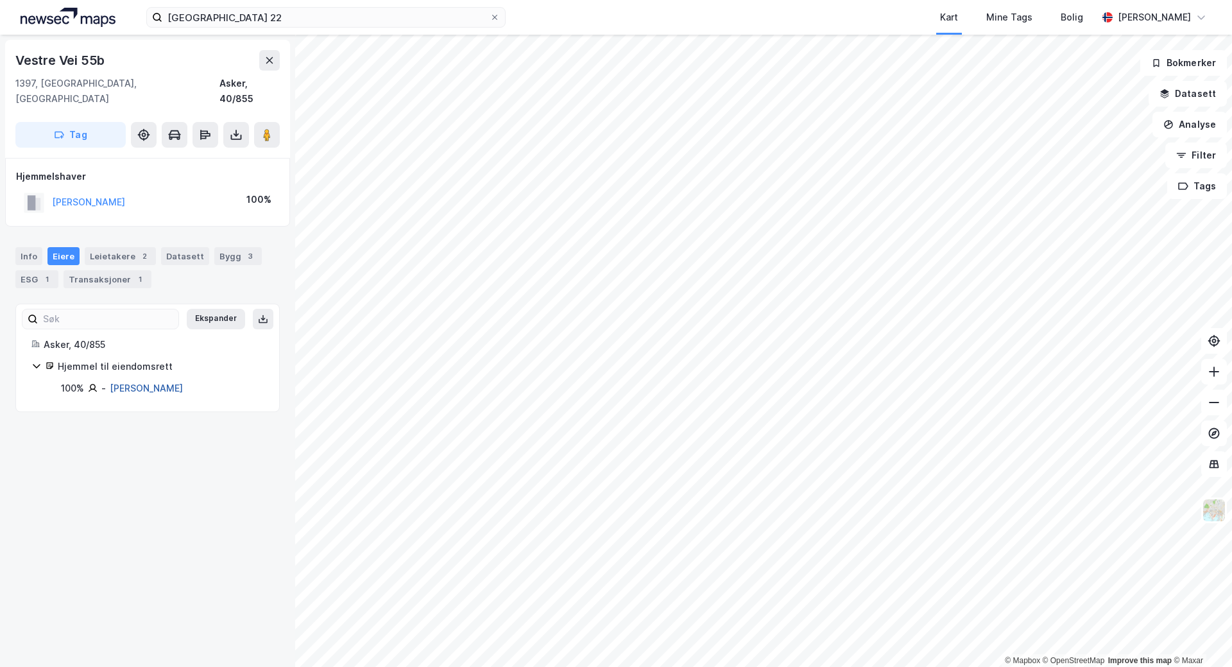
click at [178, 382] on link "[PERSON_NAME]" at bounding box center [146, 387] width 73 height 11
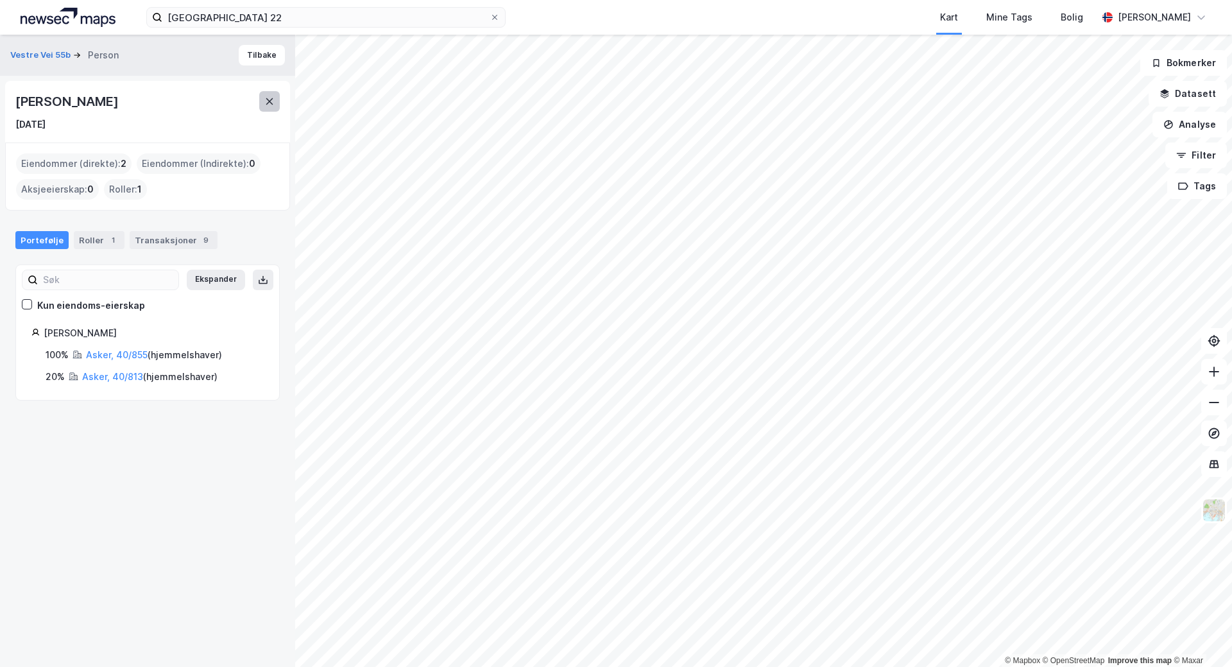
click at [261, 104] on button at bounding box center [269, 101] width 21 height 21
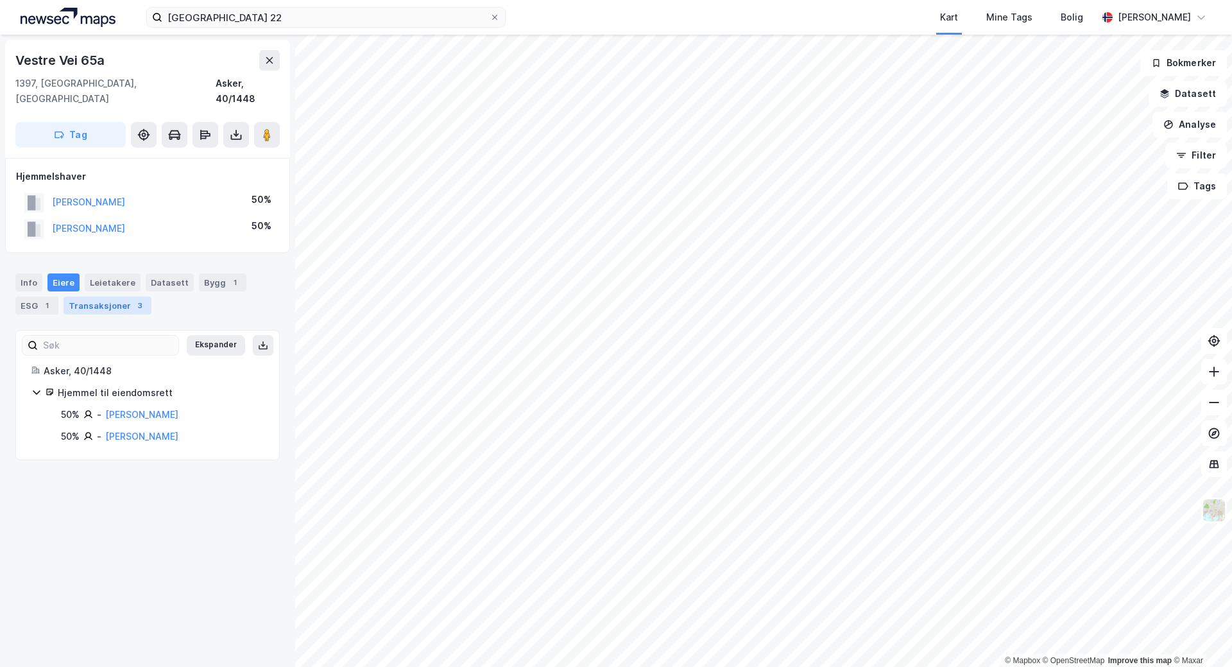
click at [113, 296] on div "Transaksjoner 3" at bounding box center [108, 305] width 88 height 18
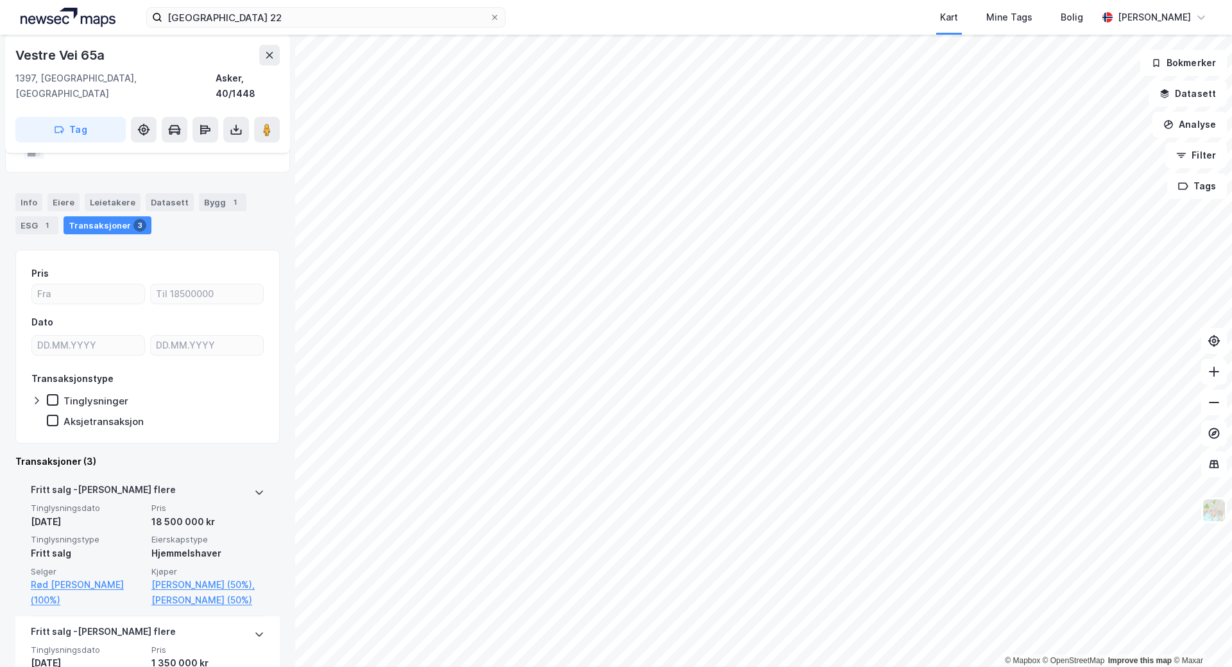
scroll to position [112, 0]
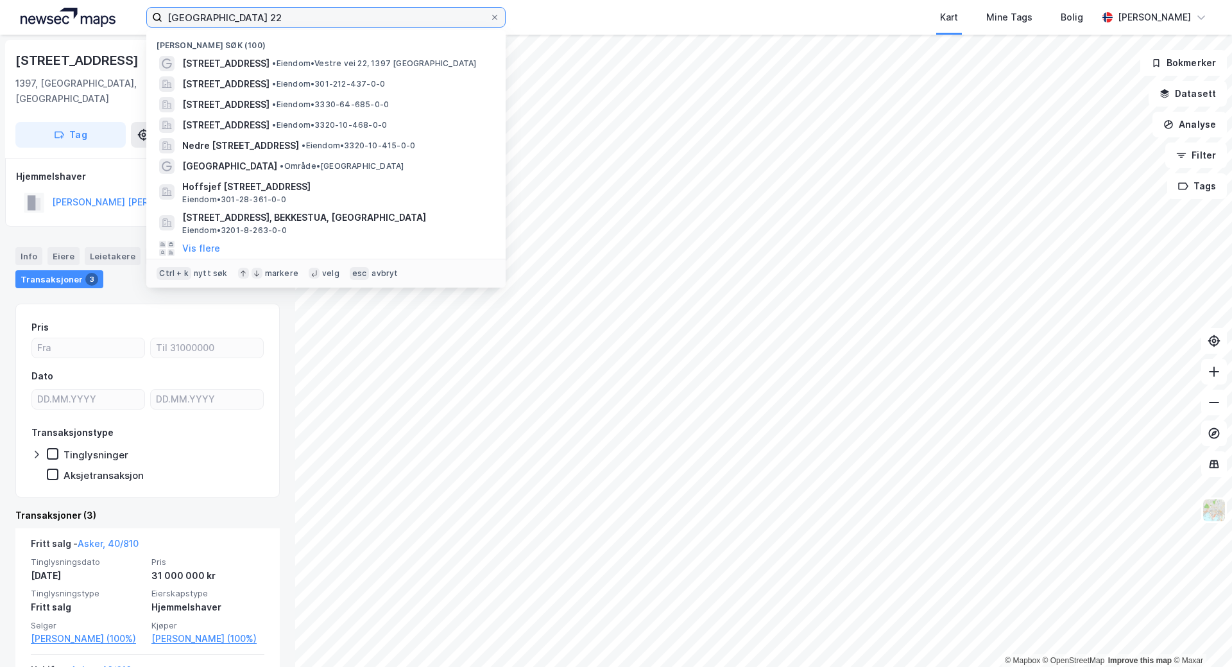
click at [270, 16] on input "[GEOGRAPHIC_DATA] 22" at bounding box center [325, 17] width 327 height 19
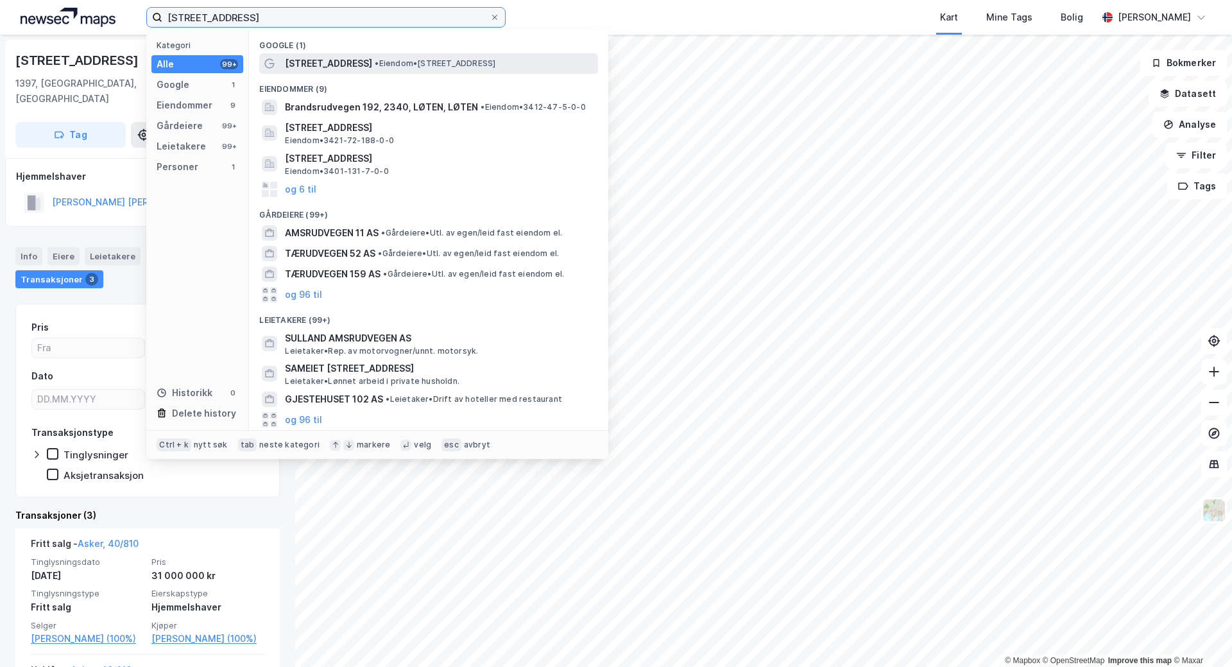
type input "[STREET_ADDRESS]"
click at [328, 62] on span "[STREET_ADDRESS]" at bounding box center [328, 63] width 87 height 15
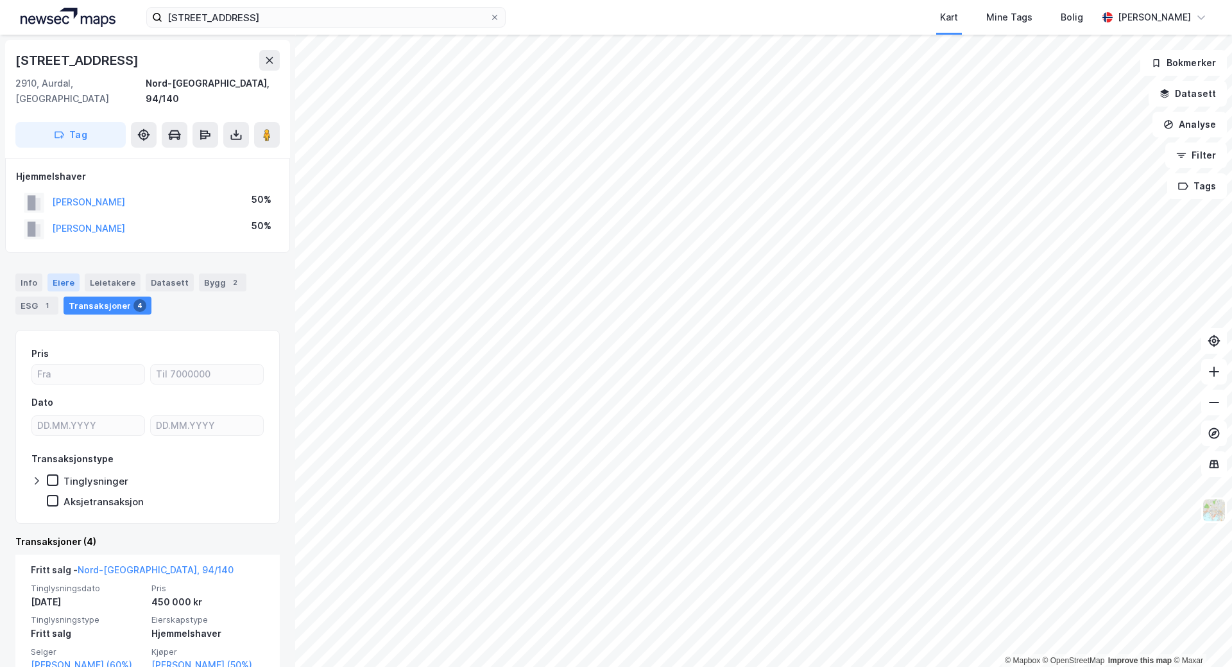
click at [49, 273] on div "Eiere" at bounding box center [63, 282] width 32 height 18
